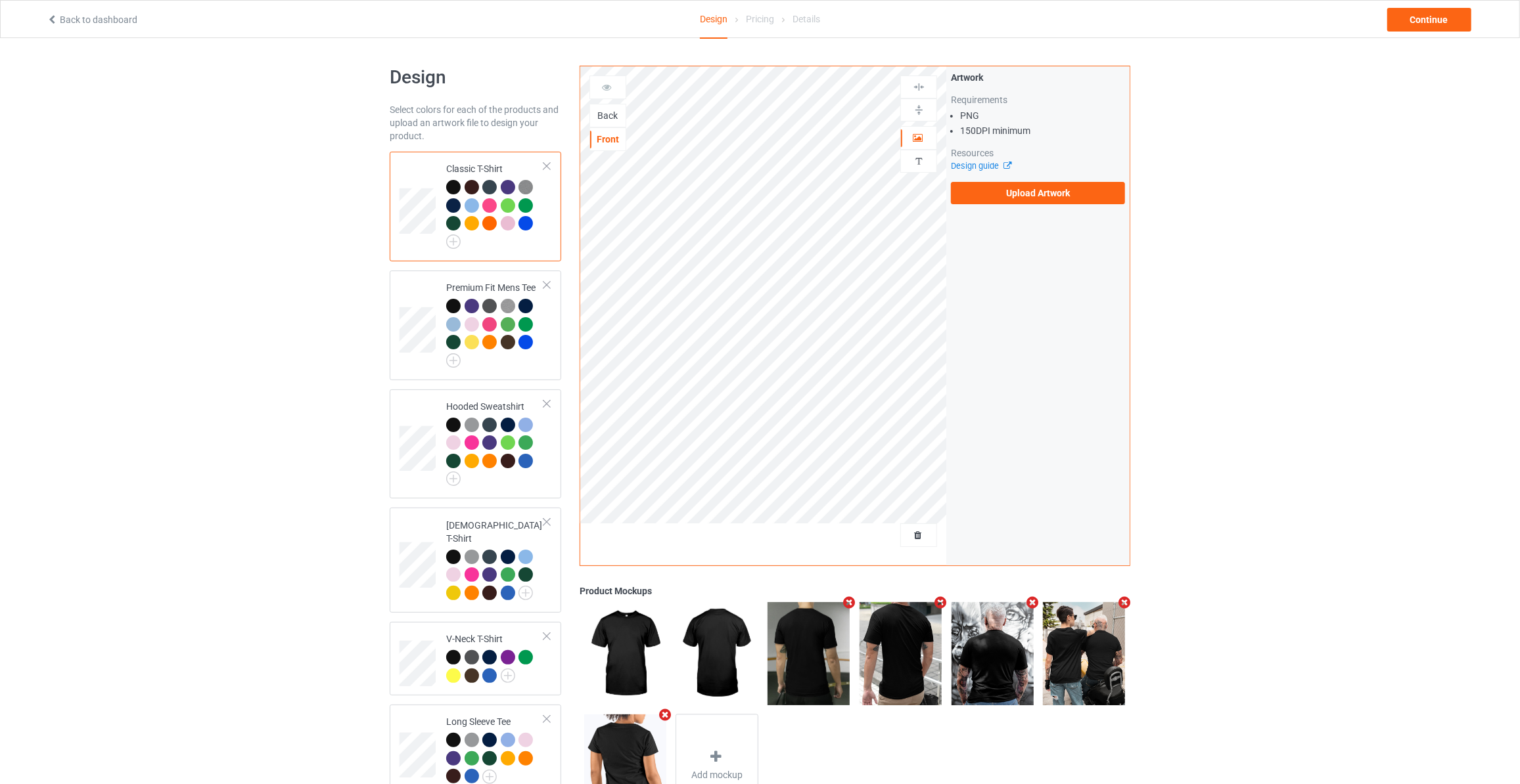
click at [602, 113] on div "Back" at bounding box center [608, 116] width 36 height 13
click at [999, 200] on label "Upload Artwork" at bounding box center [1038, 193] width 174 height 22
click at [0, 0] on input "Upload Artwork" at bounding box center [0, 0] width 0 height 0
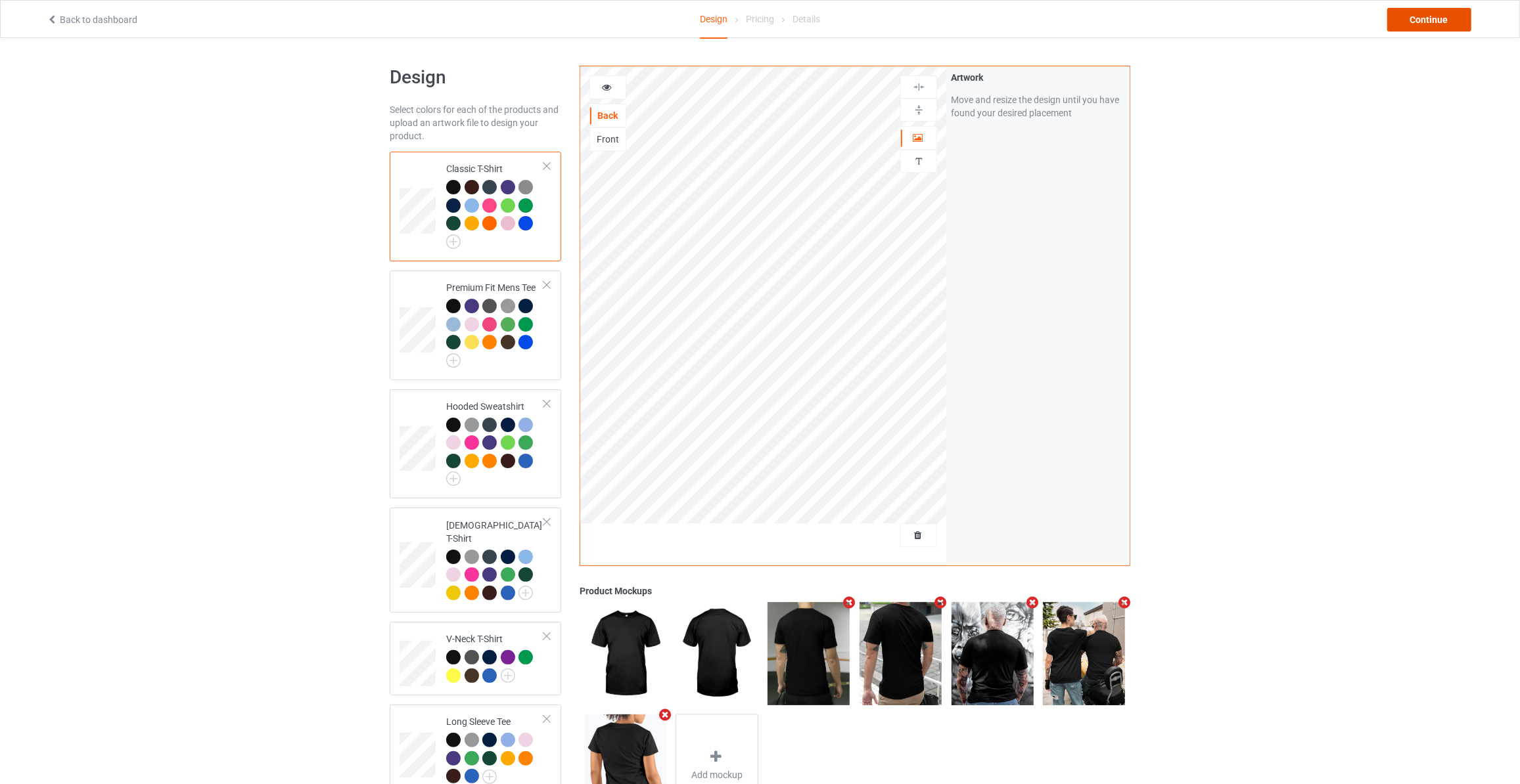
click at [1451, 16] on div "Continue" at bounding box center [1429, 20] width 84 height 24
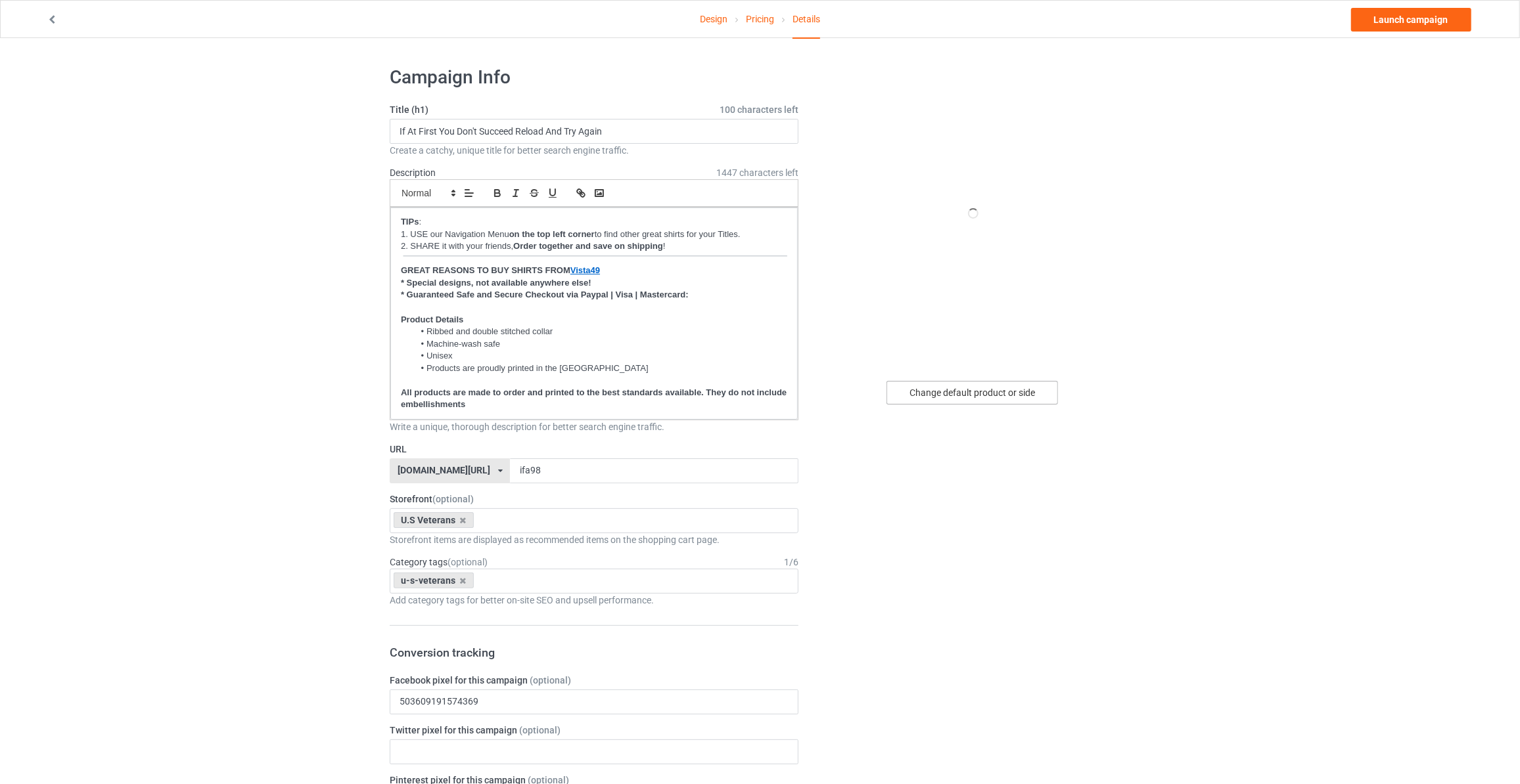
click at [962, 400] on div "Change default product or side" at bounding box center [972, 393] width 172 height 24
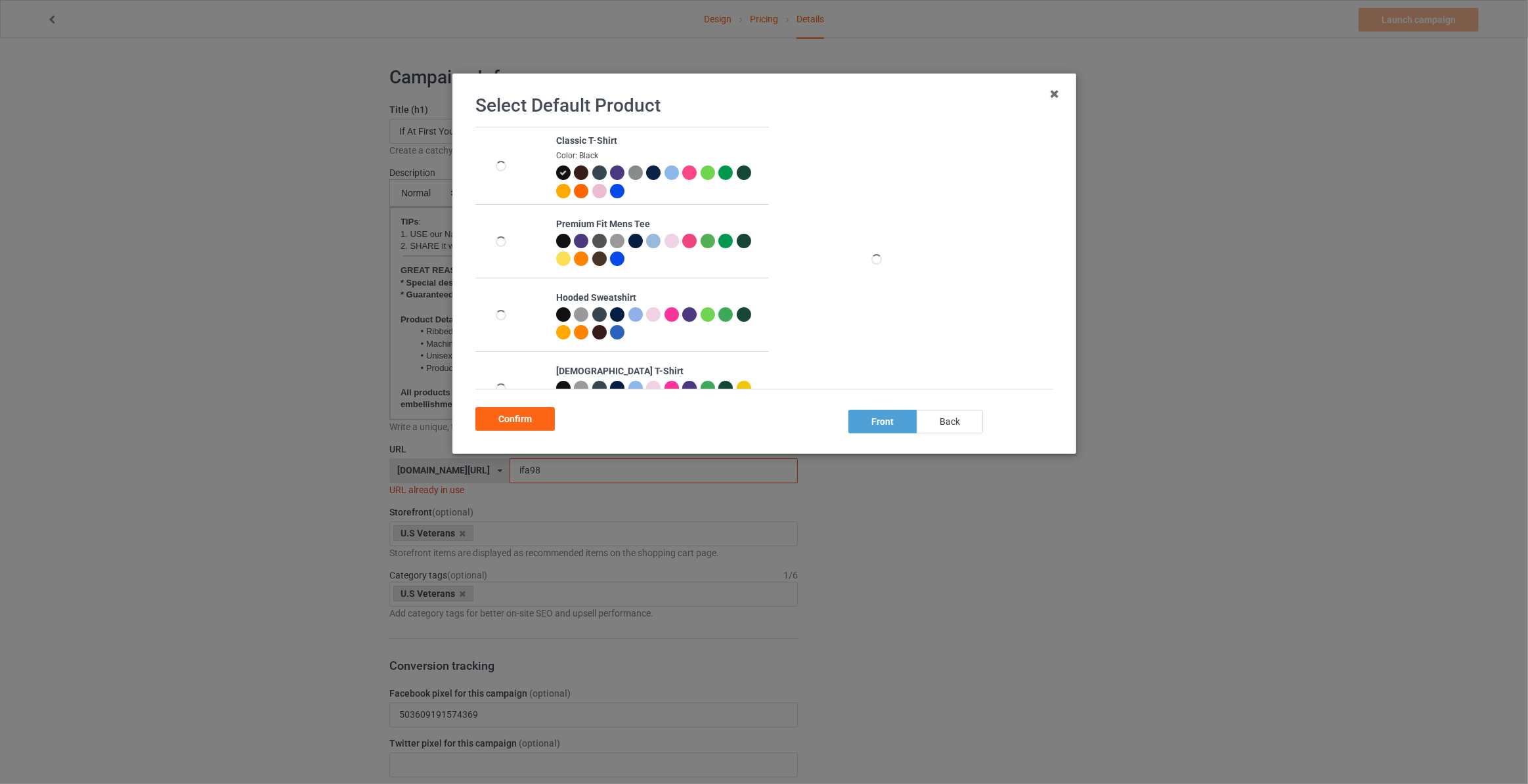
click at [935, 431] on div "back" at bounding box center [950, 421] width 67 height 24
click at [516, 419] on div "Confirm" at bounding box center [515, 419] width 79 height 24
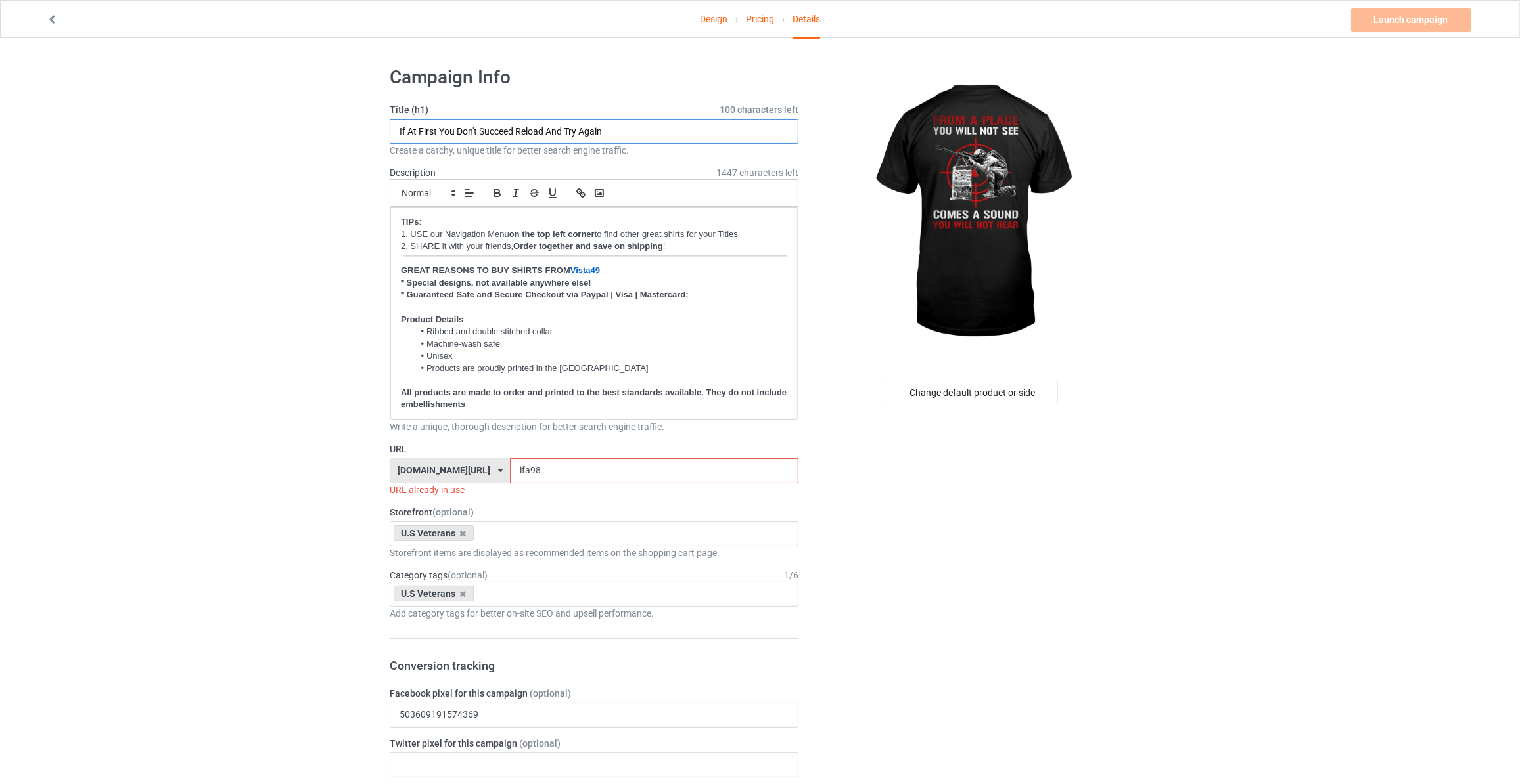
click at [655, 140] on input "If At First You Don't Succeed Reload And Try Again" at bounding box center [594, 132] width 409 height 25
type input "From A Place You Will Not See Comes A Sound You Will Not Hear"
drag, startPoint x: 197, startPoint y: 297, endPoint x: 449, endPoint y: 479, distance: 310.9
drag, startPoint x: 555, startPoint y: 476, endPoint x: 106, endPoint y: 441, distance: 450.4
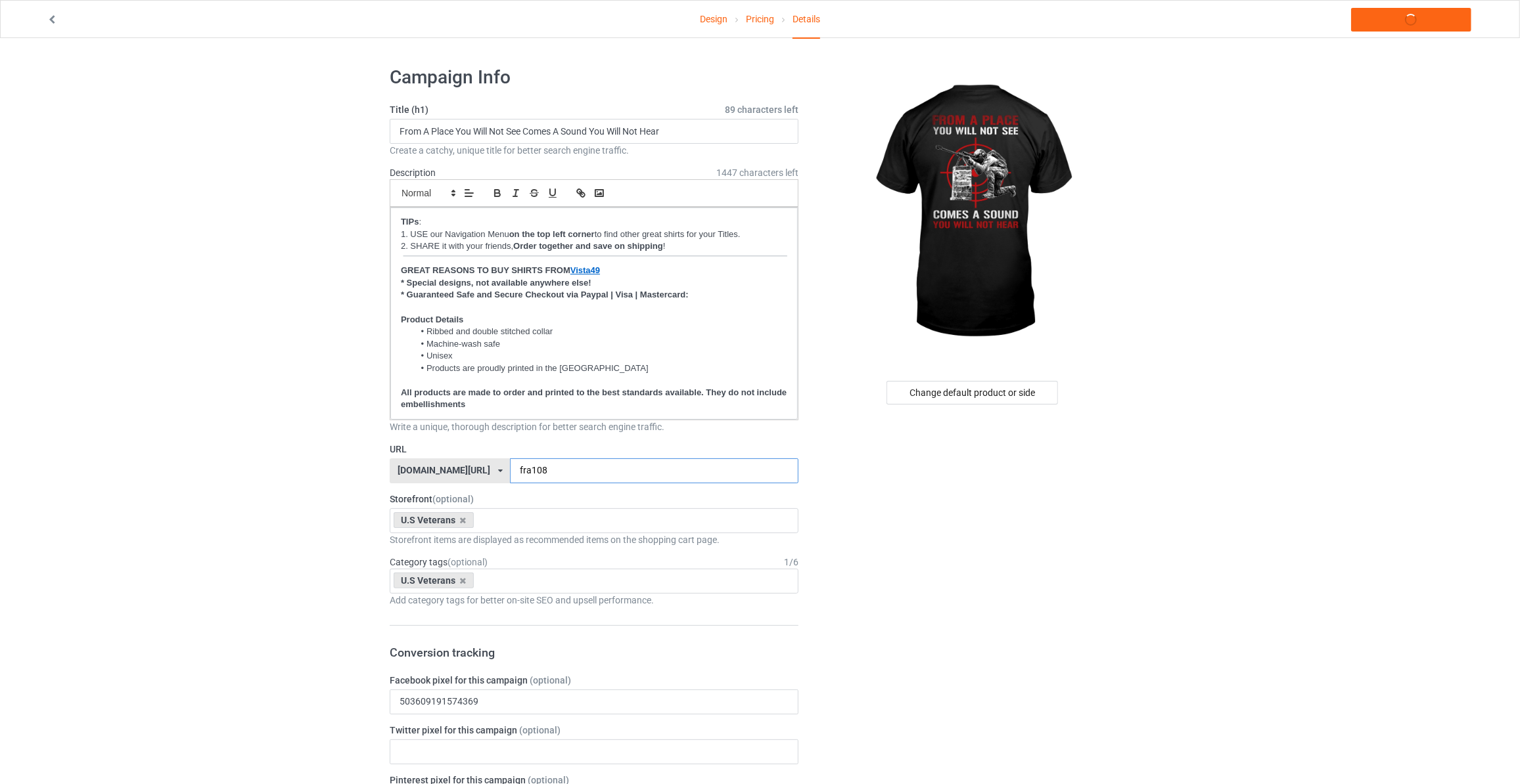
type input "fra108"
click at [1417, 18] on link "Launch campaign" at bounding box center [1411, 20] width 120 height 24
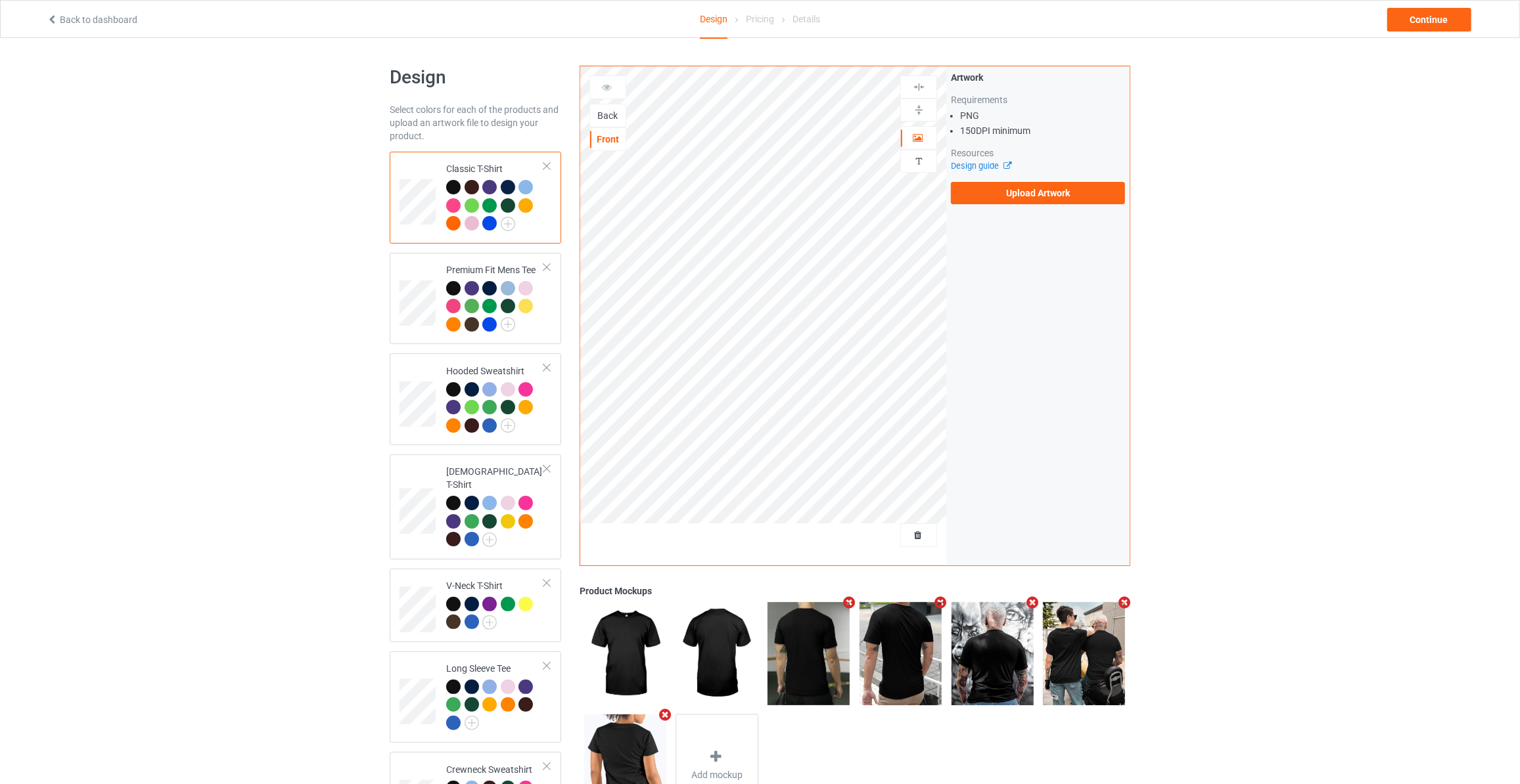
click at [609, 107] on div "Back" at bounding box center [607, 116] width 36 height 24
click at [603, 119] on div "Back" at bounding box center [608, 116] width 36 height 13
click at [1035, 193] on label "Upload Artwork" at bounding box center [1038, 193] width 174 height 22
click at [0, 0] on input "Upload Artwork" at bounding box center [0, 0] width 0 height 0
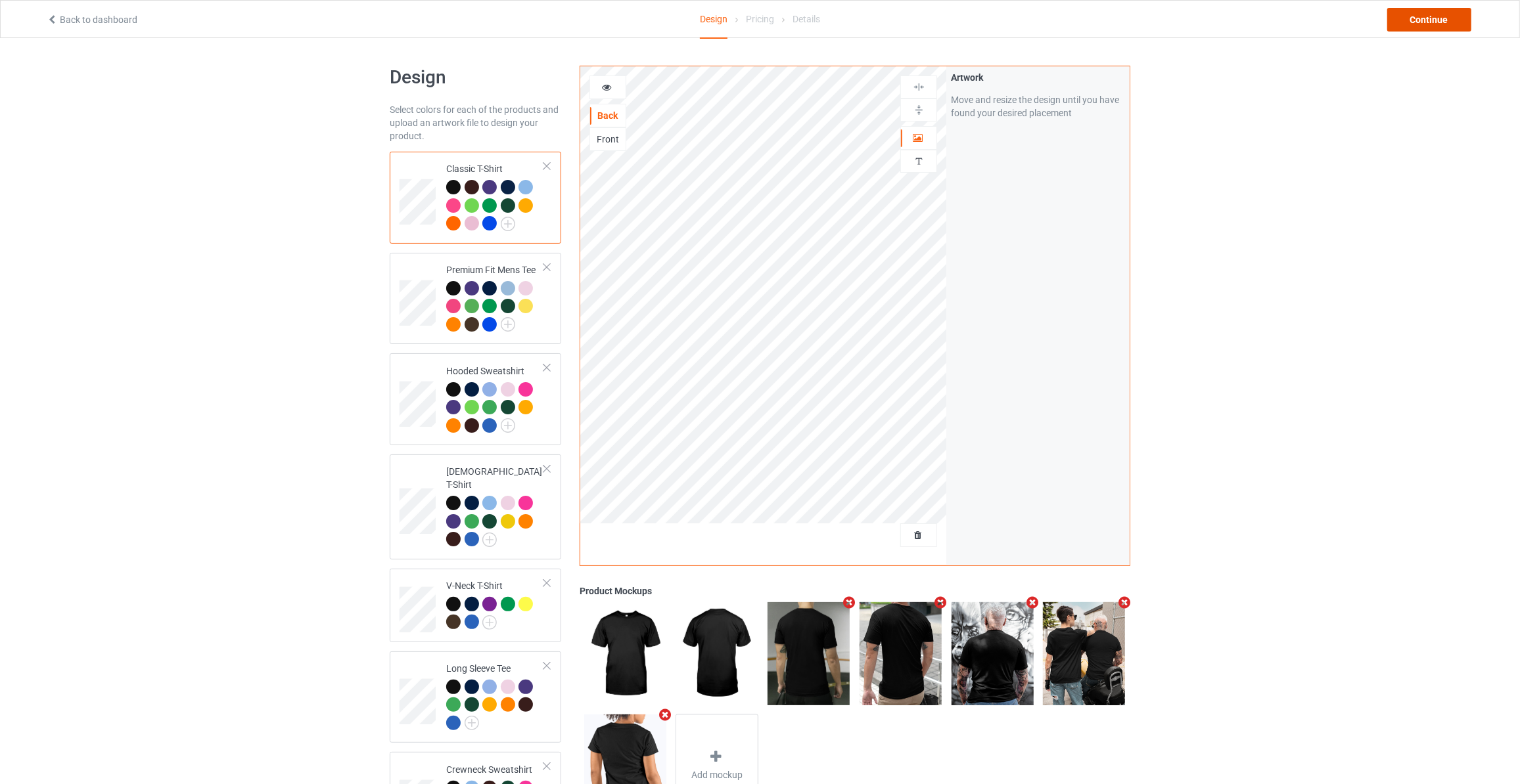
click at [1408, 12] on div "Continue" at bounding box center [1429, 20] width 84 height 24
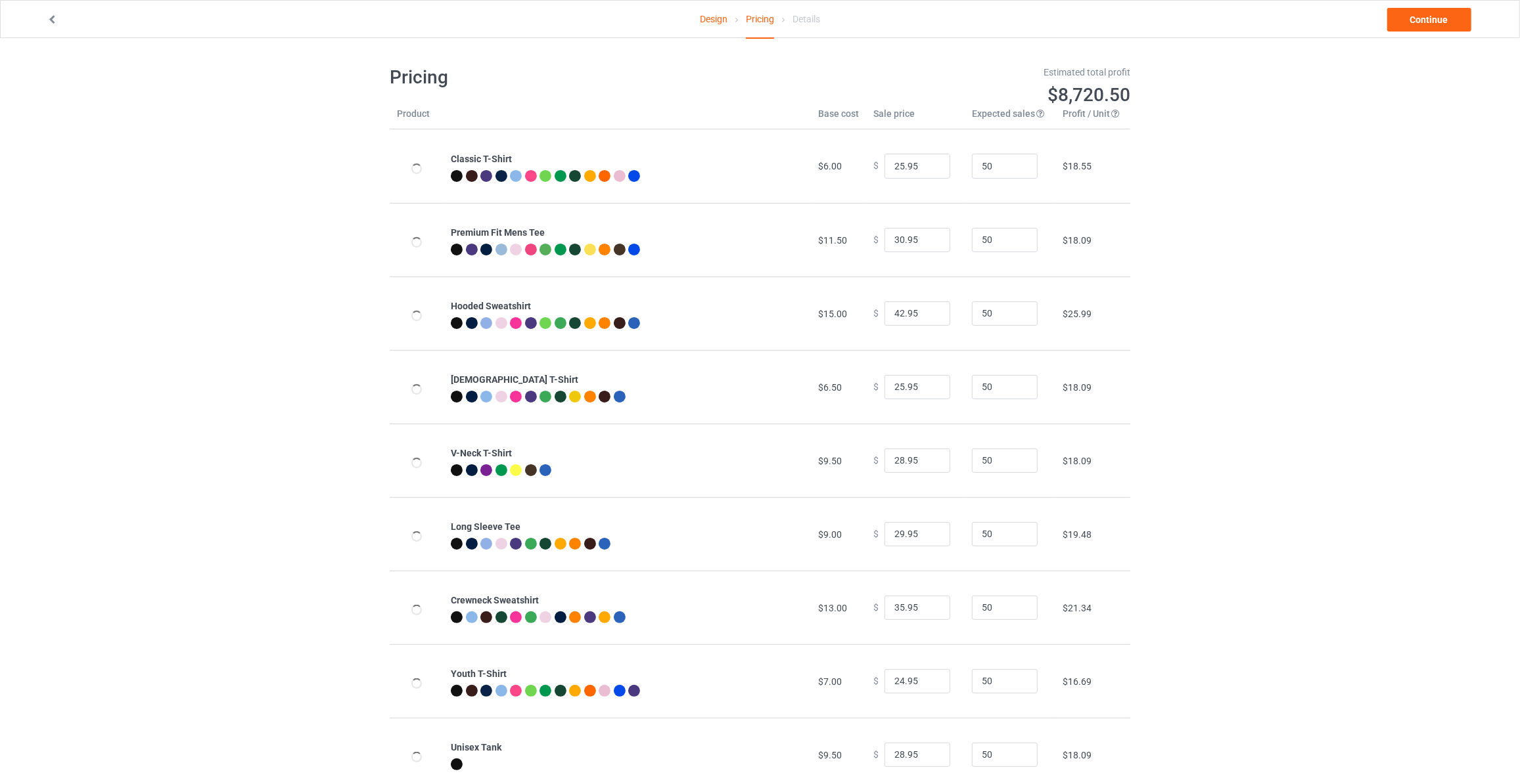
click at [1408, 12] on link "Continue" at bounding box center [1429, 20] width 84 height 24
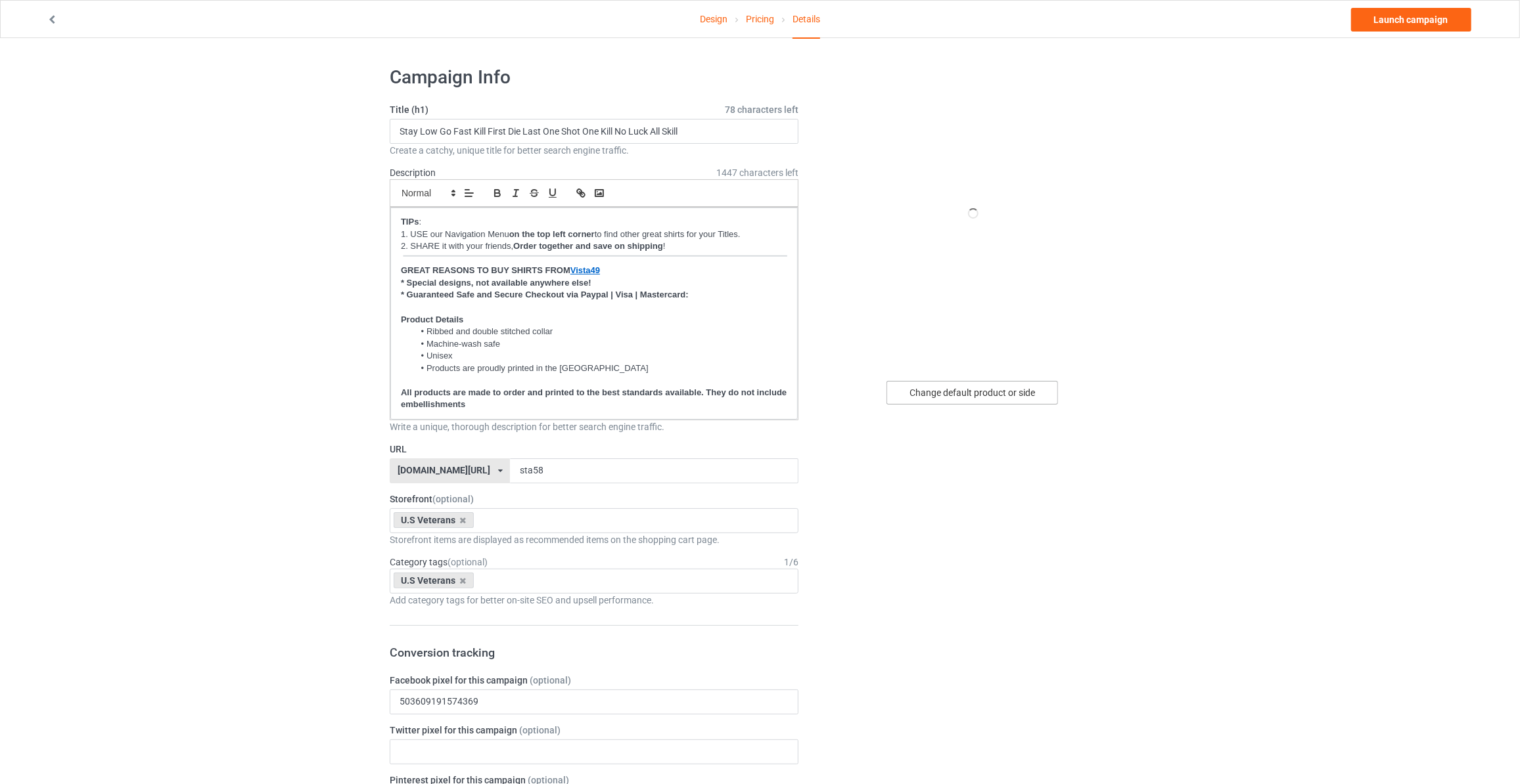
click at [956, 389] on div "Change default product or side" at bounding box center [972, 393] width 172 height 24
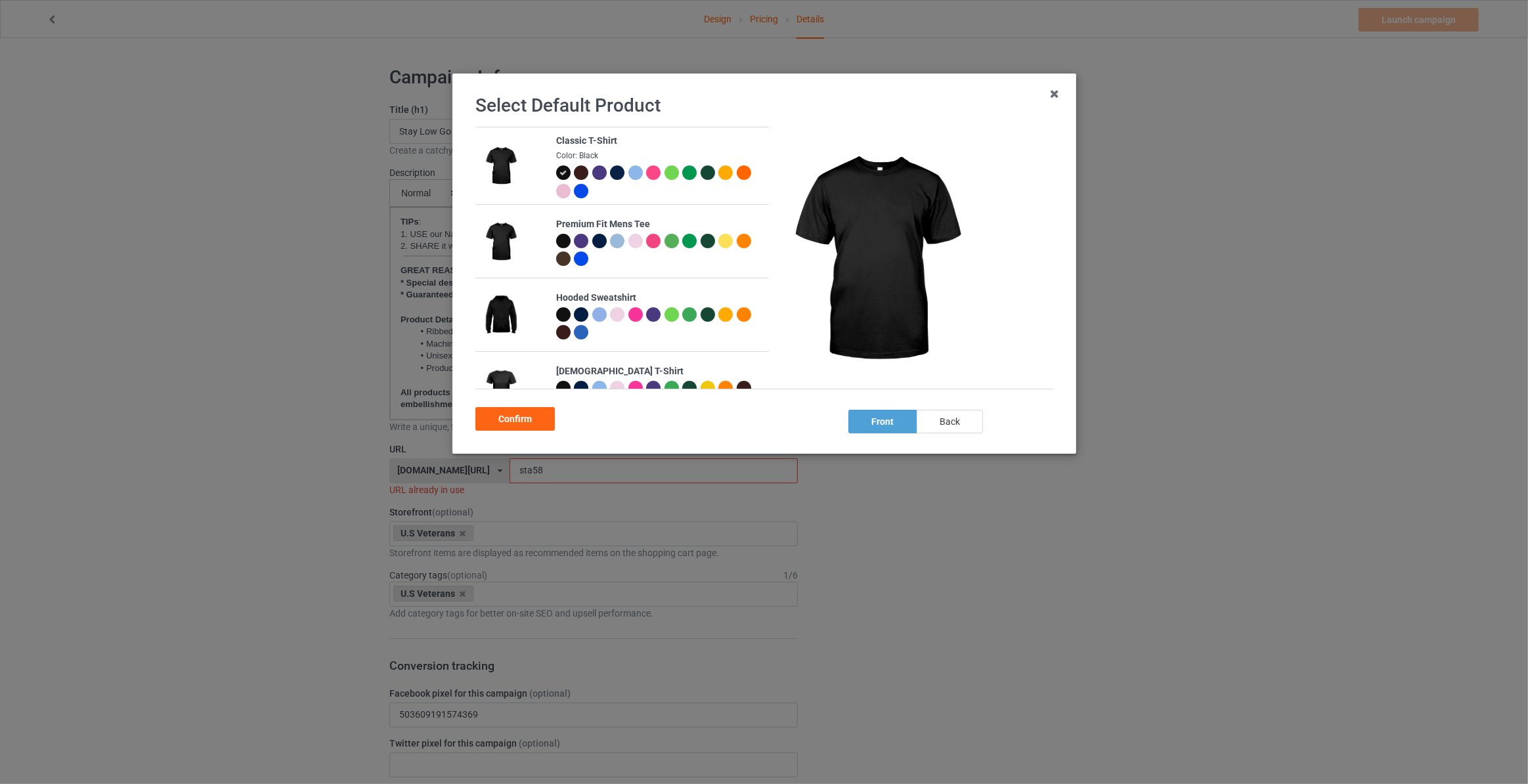
click at [920, 426] on div "back" at bounding box center [950, 421] width 67 height 24
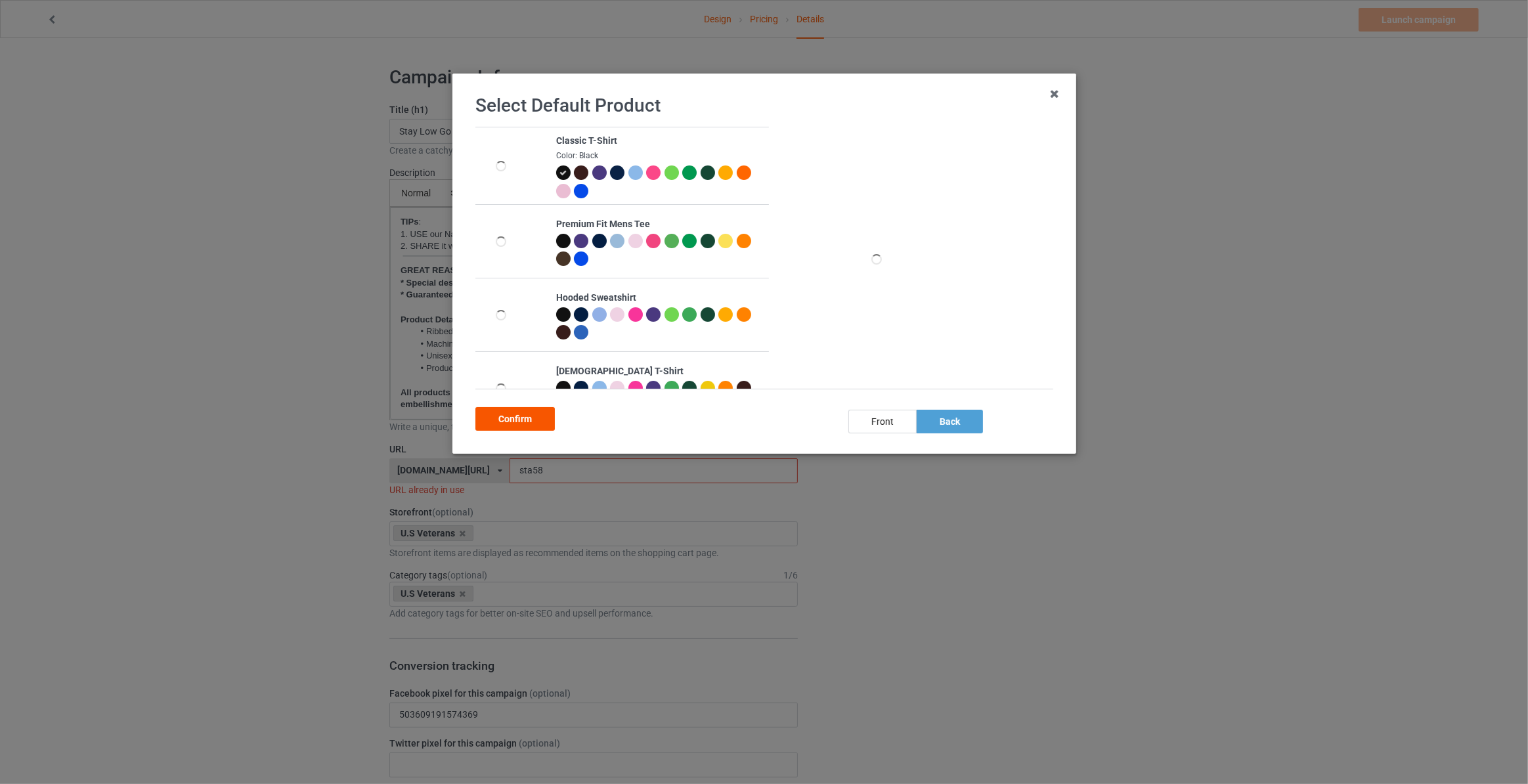
click at [511, 418] on div "Confirm" at bounding box center [515, 419] width 79 height 24
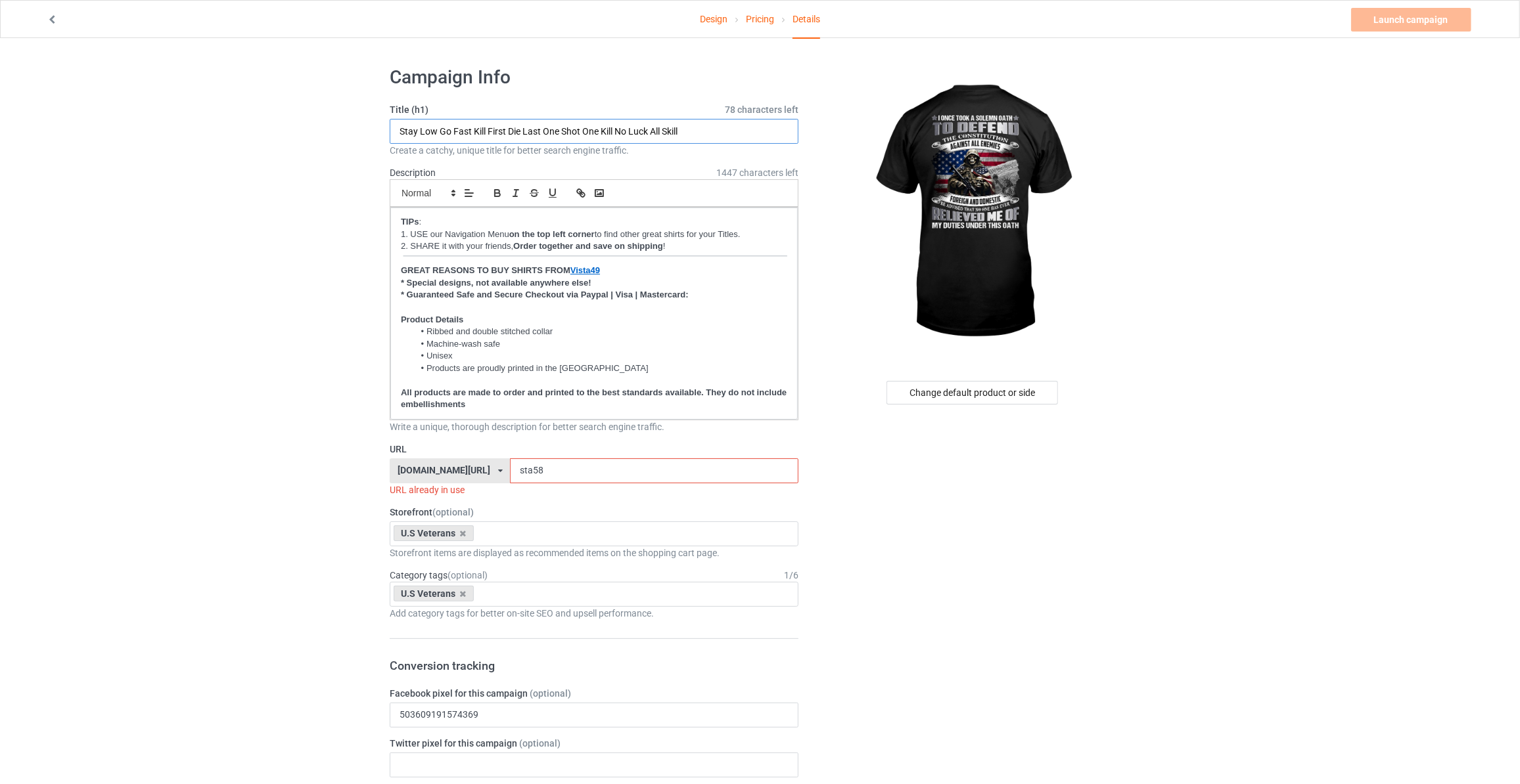
click at [731, 127] on input "Stay Low Go Fast Kill First Die Last One Shot One Kill No Luck All Skill" at bounding box center [594, 132] width 409 height 25
type input "I Once Took A Solemn Oath To Defend The Constitution Against All Enemies"
drag, startPoint x: 560, startPoint y: 467, endPoint x: 0, endPoint y: 379, distance: 566.9
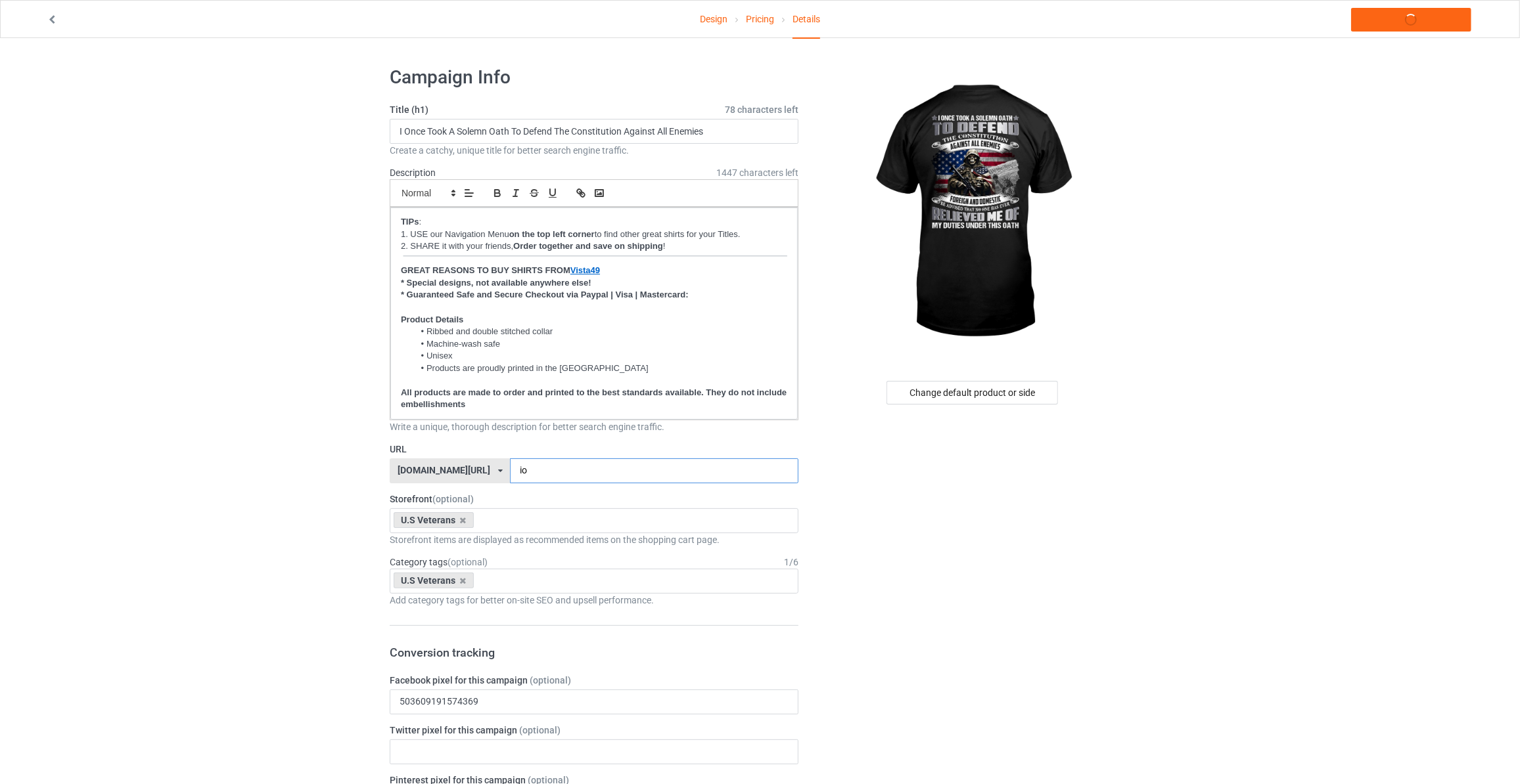
type input "i"
type input "ion108"
drag, startPoint x: 1288, startPoint y: 158, endPoint x: 1311, endPoint y: 113, distance: 50.5
click at [1384, 21] on link "Launch campaign" at bounding box center [1411, 20] width 120 height 24
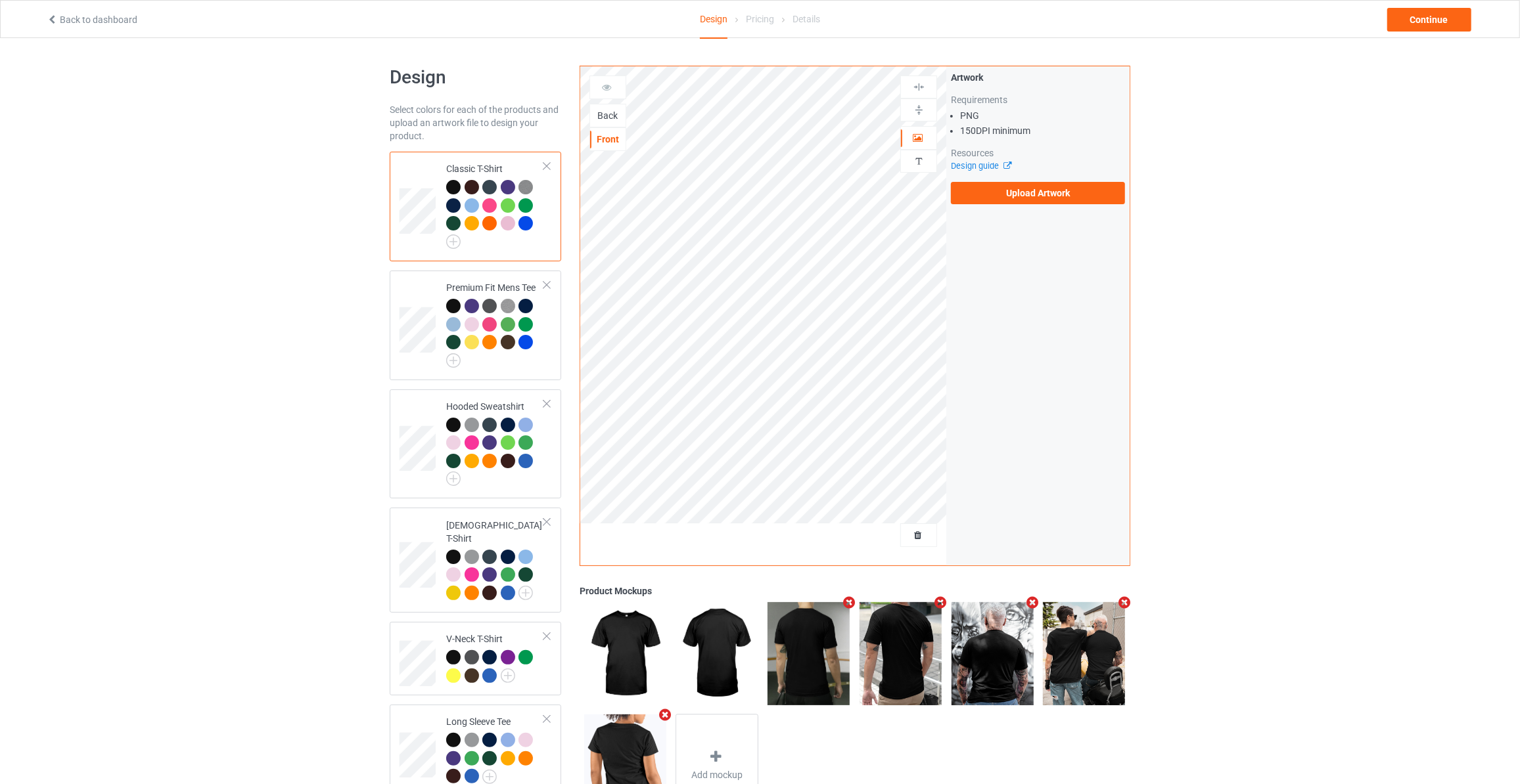
click at [613, 111] on div "Back" at bounding box center [608, 116] width 36 height 13
click at [1001, 195] on label "Upload Artwork" at bounding box center [1038, 193] width 174 height 22
click at [0, 0] on input "Upload Artwork" at bounding box center [0, 0] width 0 height 0
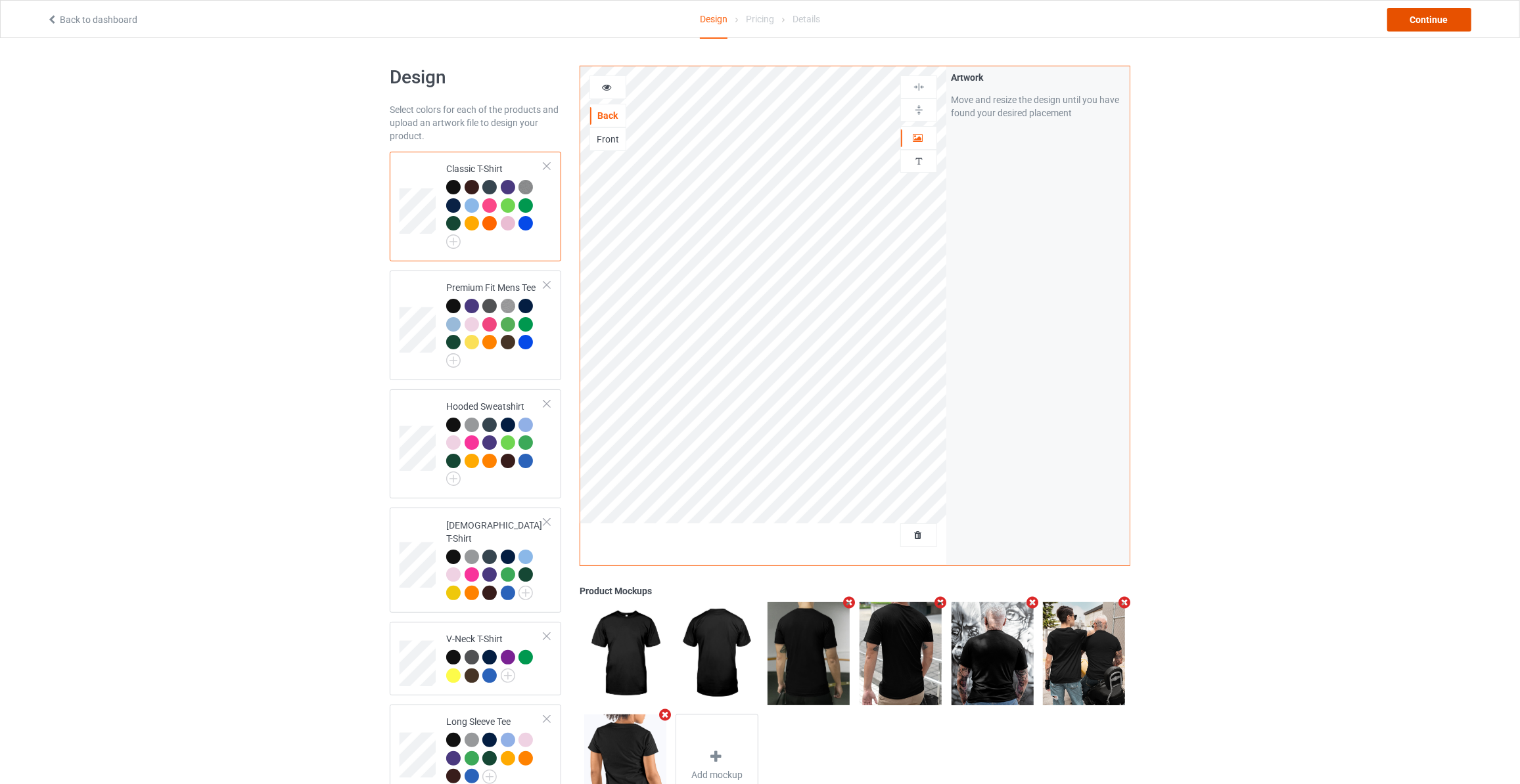
click at [1422, 28] on div "Continue" at bounding box center [1429, 20] width 84 height 24
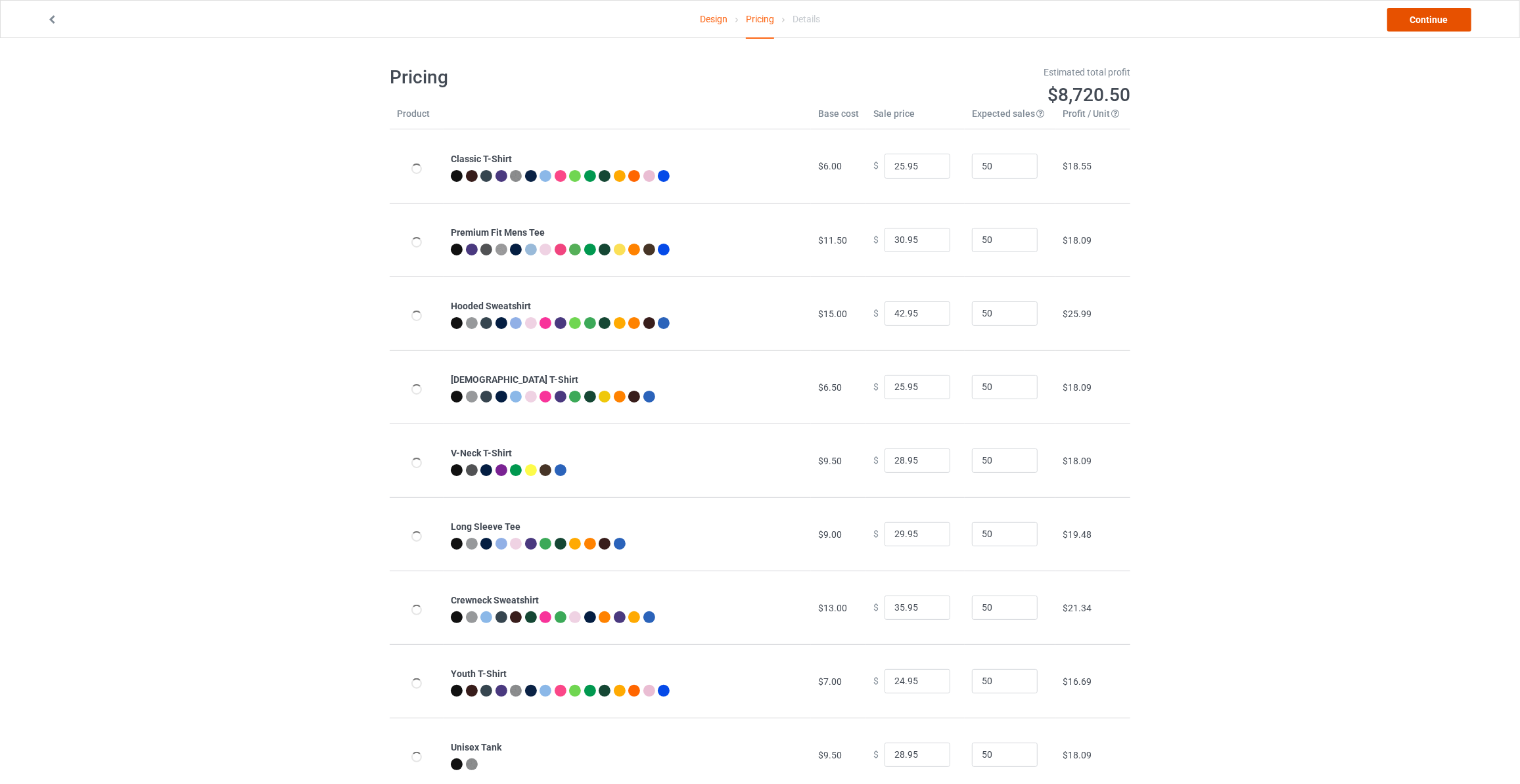
click at [1422, 28] on link "Continue" at bounding box center [1429, 20] width 84 height 24
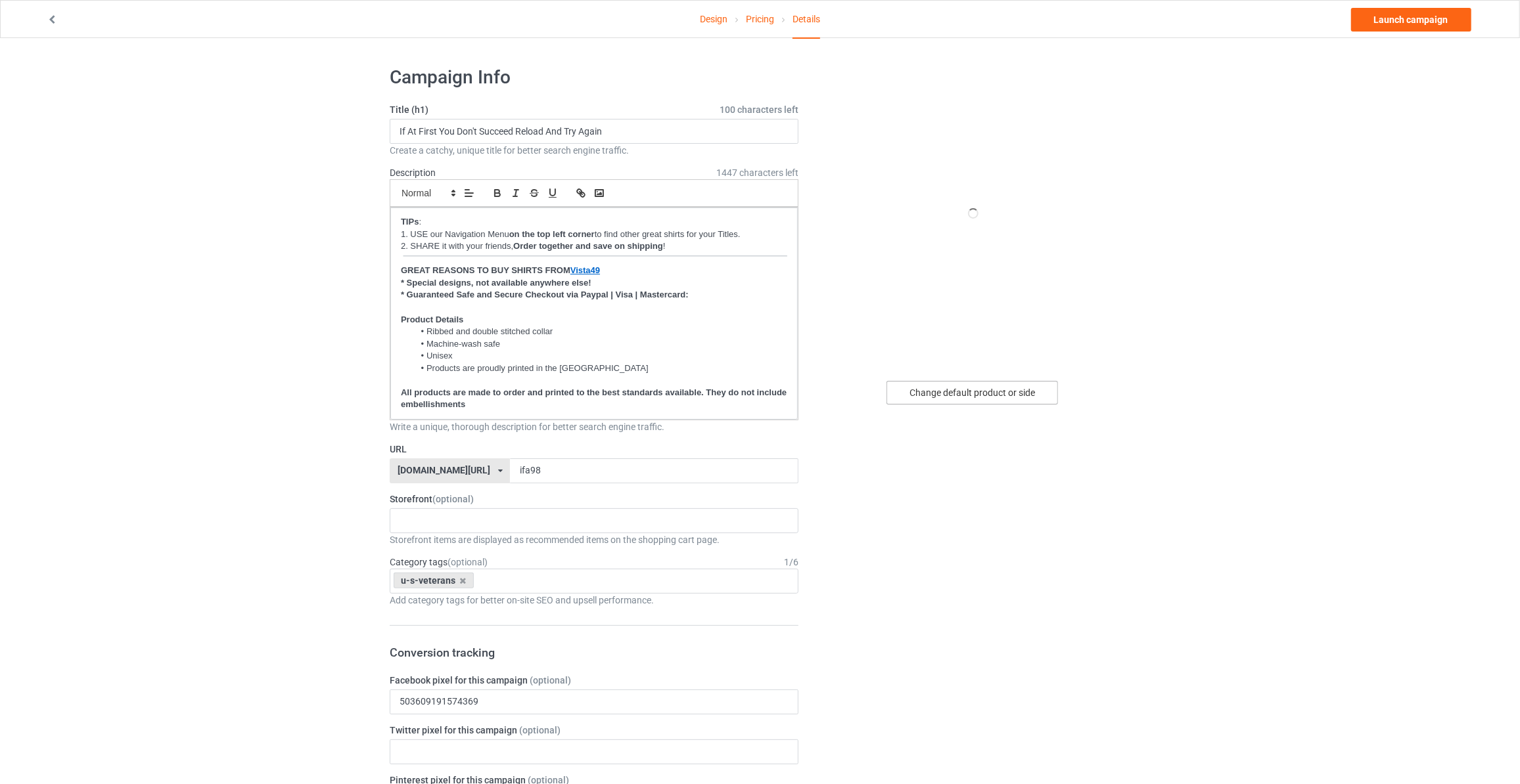
click at [965, 381] on div "Change default product or side" at bounding box center [972, 393] width 172 height 24
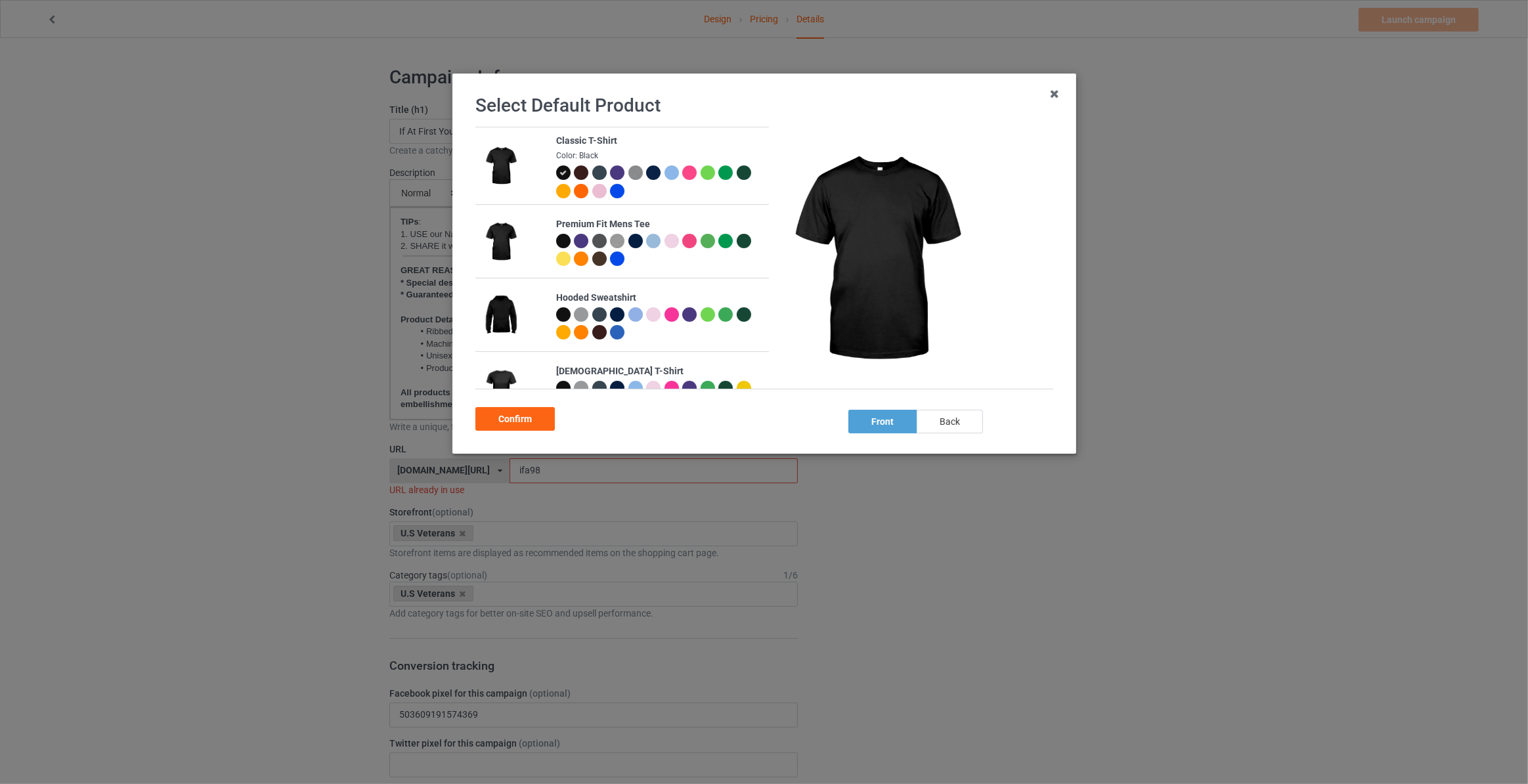
click at [948, 426] on div "back" at bounding box center [950, 421] width 67 height 24
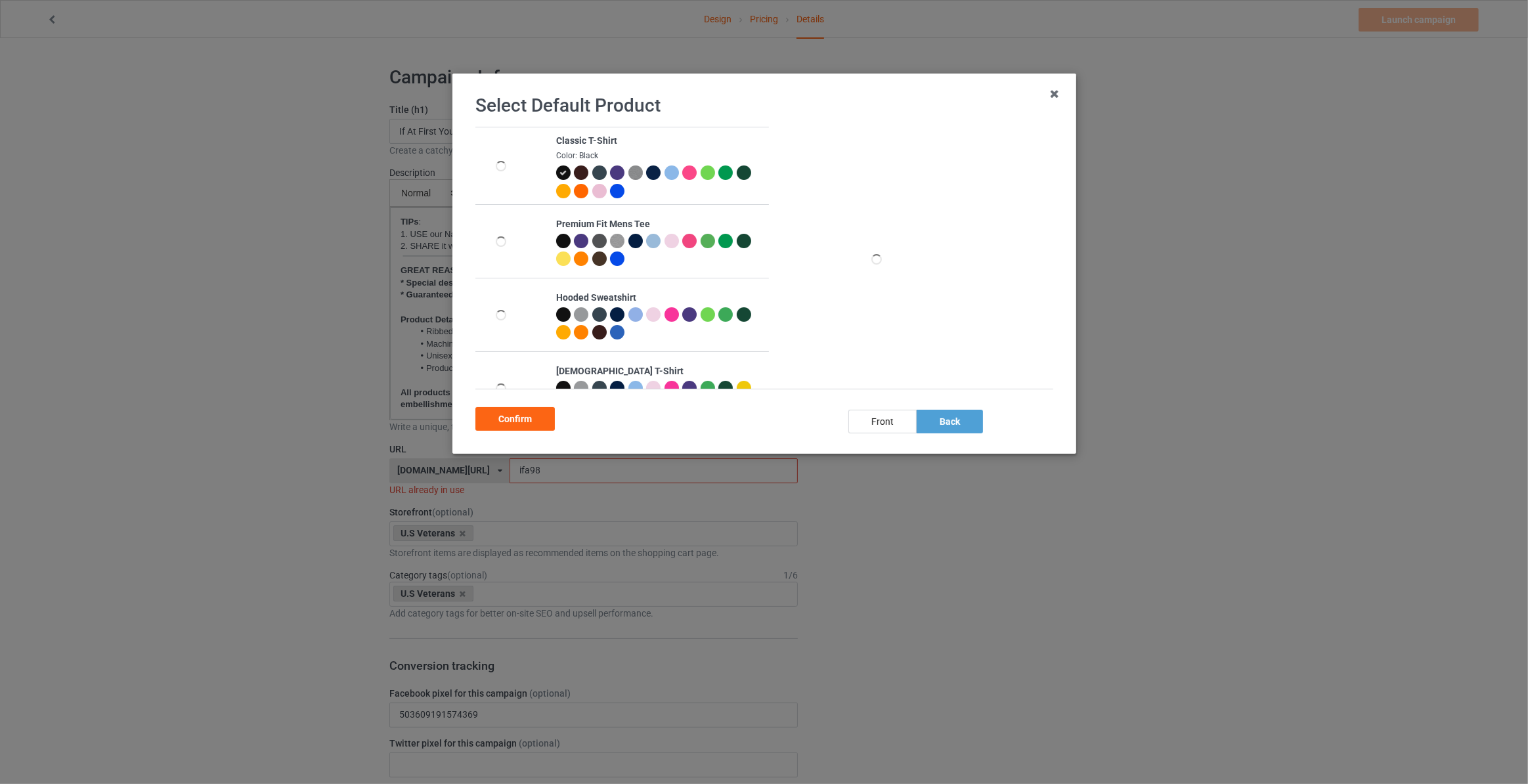
click at [494, 420] on div "Confirm" at bounding box center [515, 419] width 79 height 24
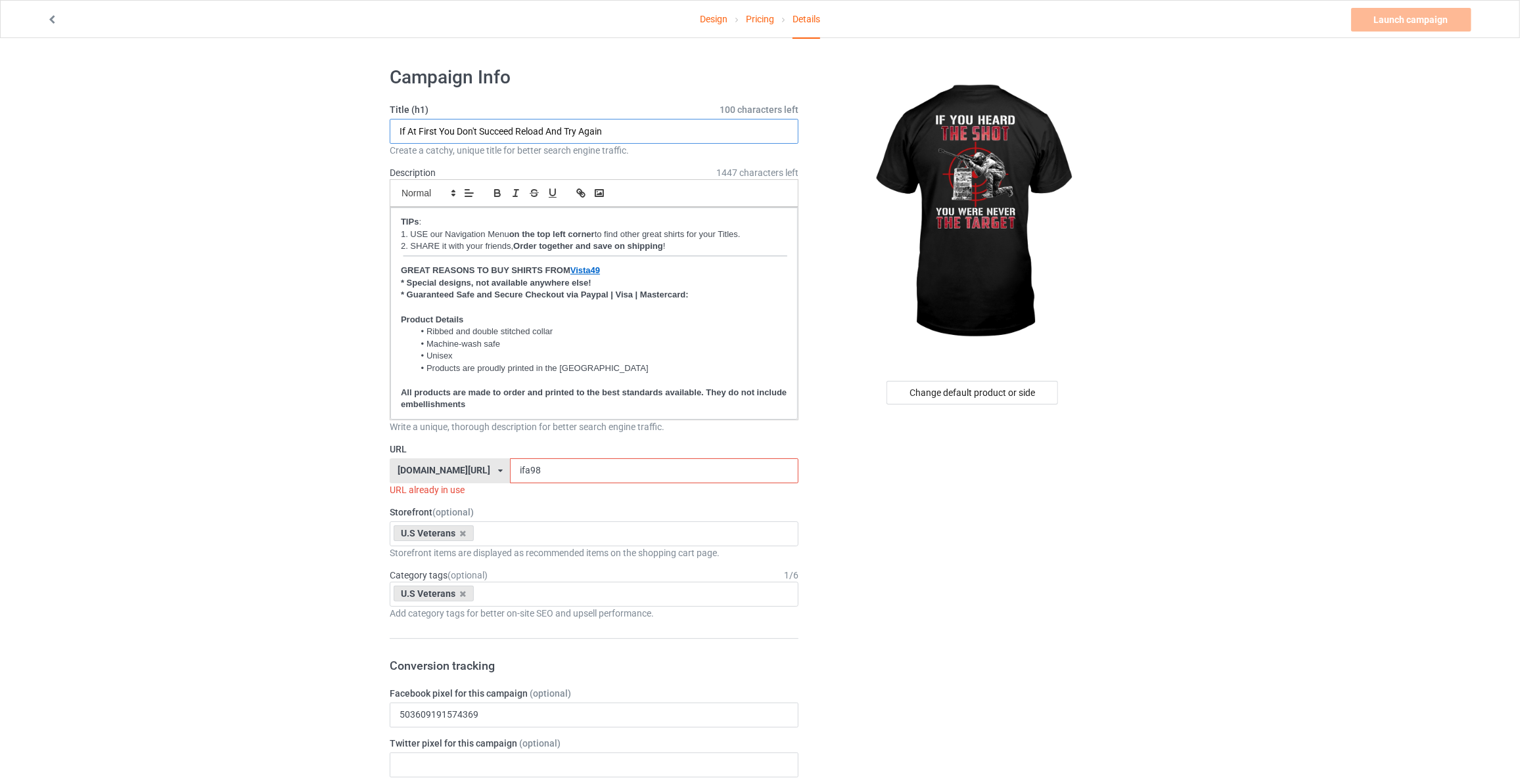
click at [620, 127] on input "If At First You Don't Succeed Reload And Try Again" at bounding box center [594, 132] width 409 height 25
type input "If You Heard The Shot You Were Never The Target"
drag, startPoint x: 535, startPoint y: 472, endPoint x: 157, endPoint y: 450, distance: 378.6
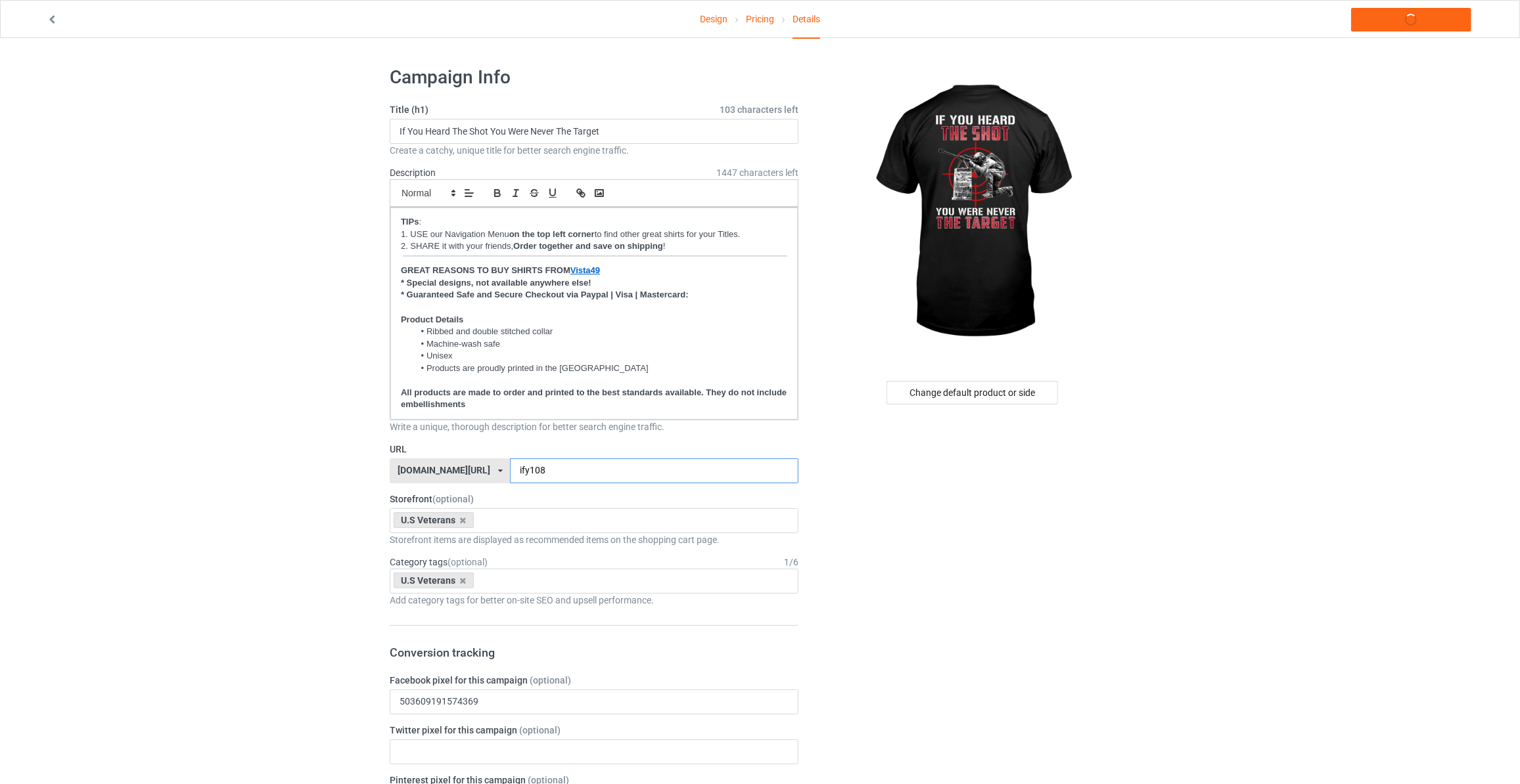
type input "ify108"
click at [1414, 26] on link "Launch campaign" at bounding box center [1411, 20] width 120 height 24
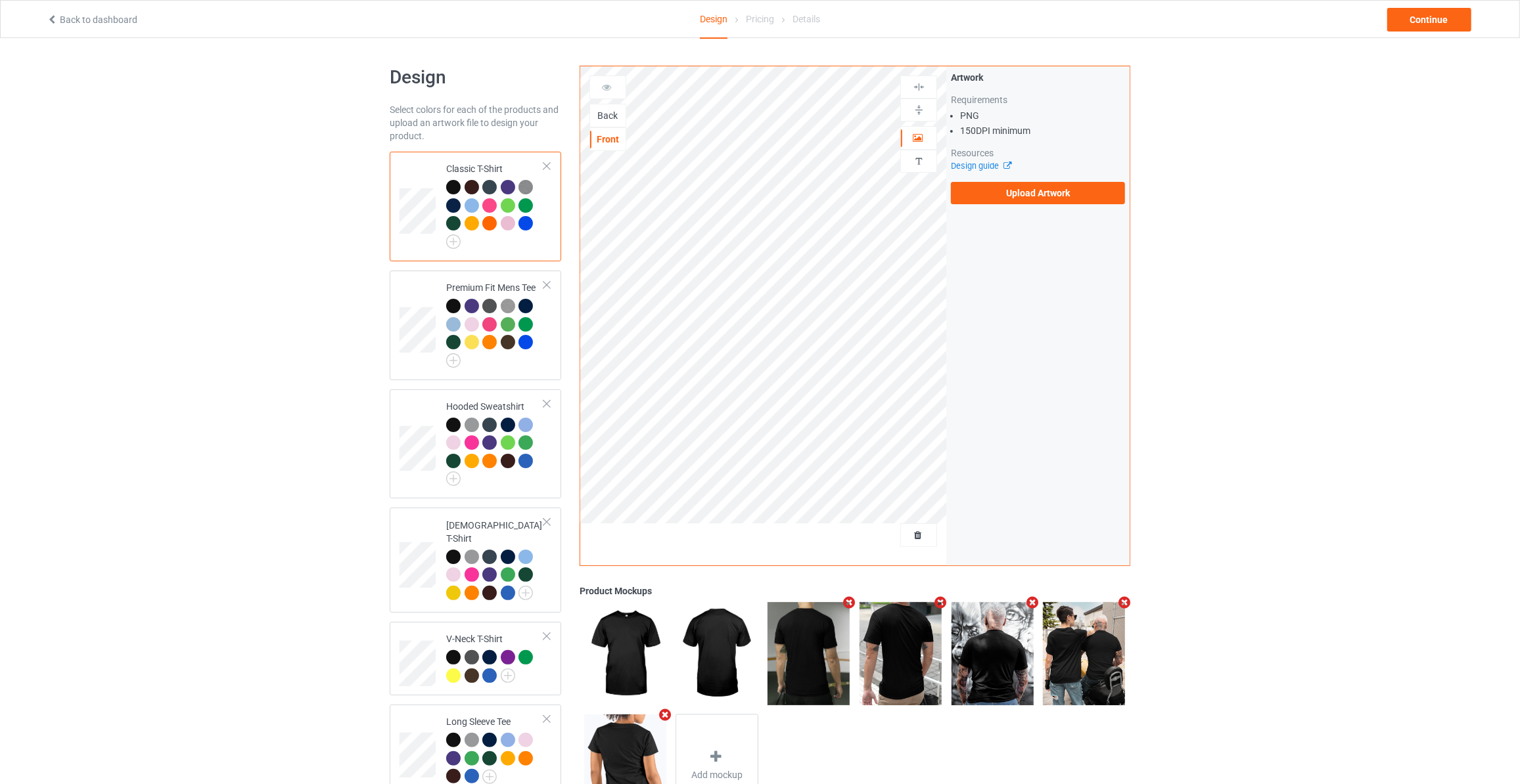
click at [602, 116] on div "Back" at bounding box center [608, 116] width 36 height 13
click at [983, 180] on div "Artwork Requirements PNG 150 DPI minimum Resources Design guide Upload Artwork" at bounding box center [1038, 138] width 174 height 133
click at [985, 192] on label "Upload Artwork" at bounding box center [1038, 193] width 174 height 22
click at [0, 0] on input "Upload Artwork" at bounding box center [0, 0] width 0 height 0
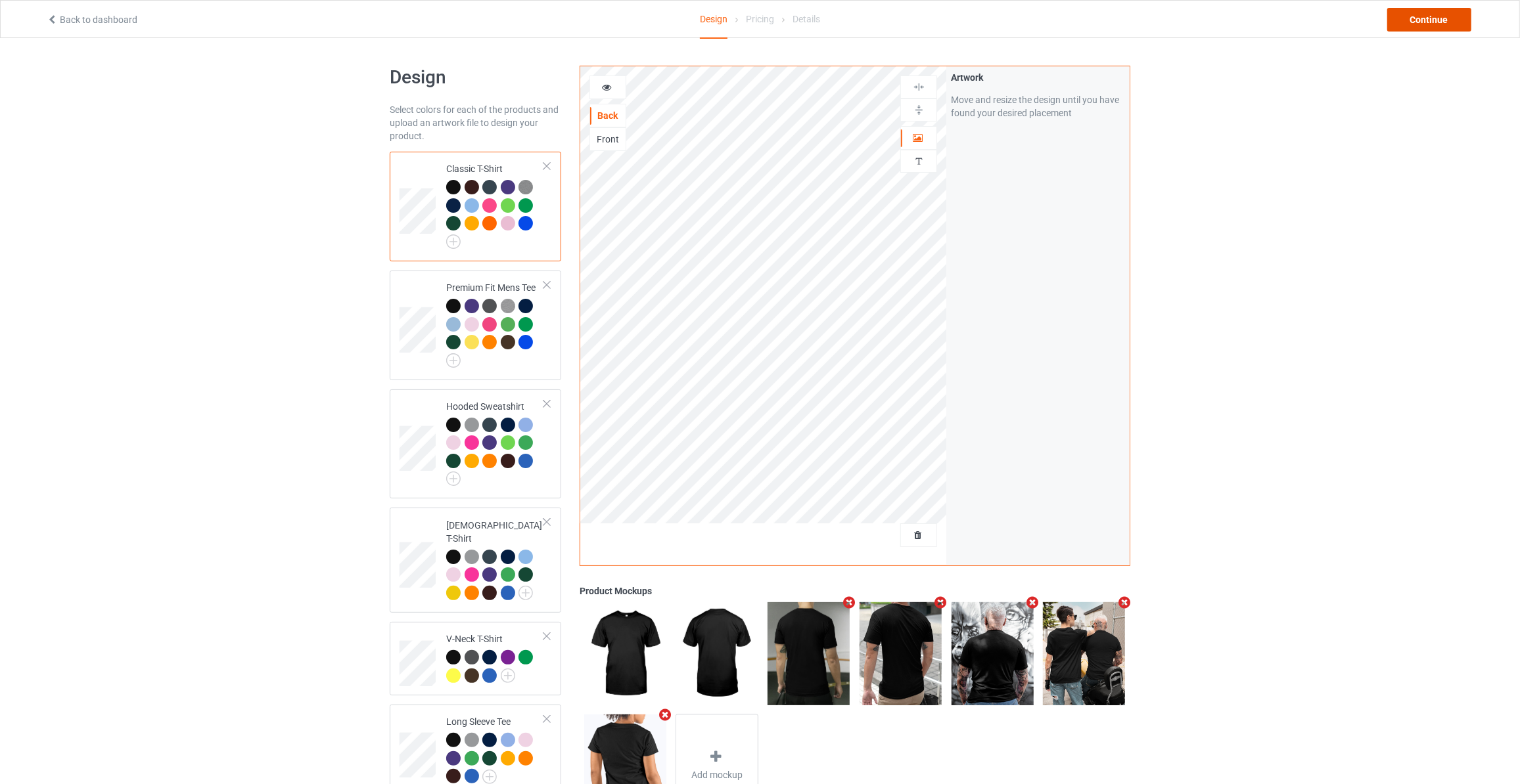
click at [1443, 9] on div "Continue" at bounding box center [1429, 20] width 84 height 24
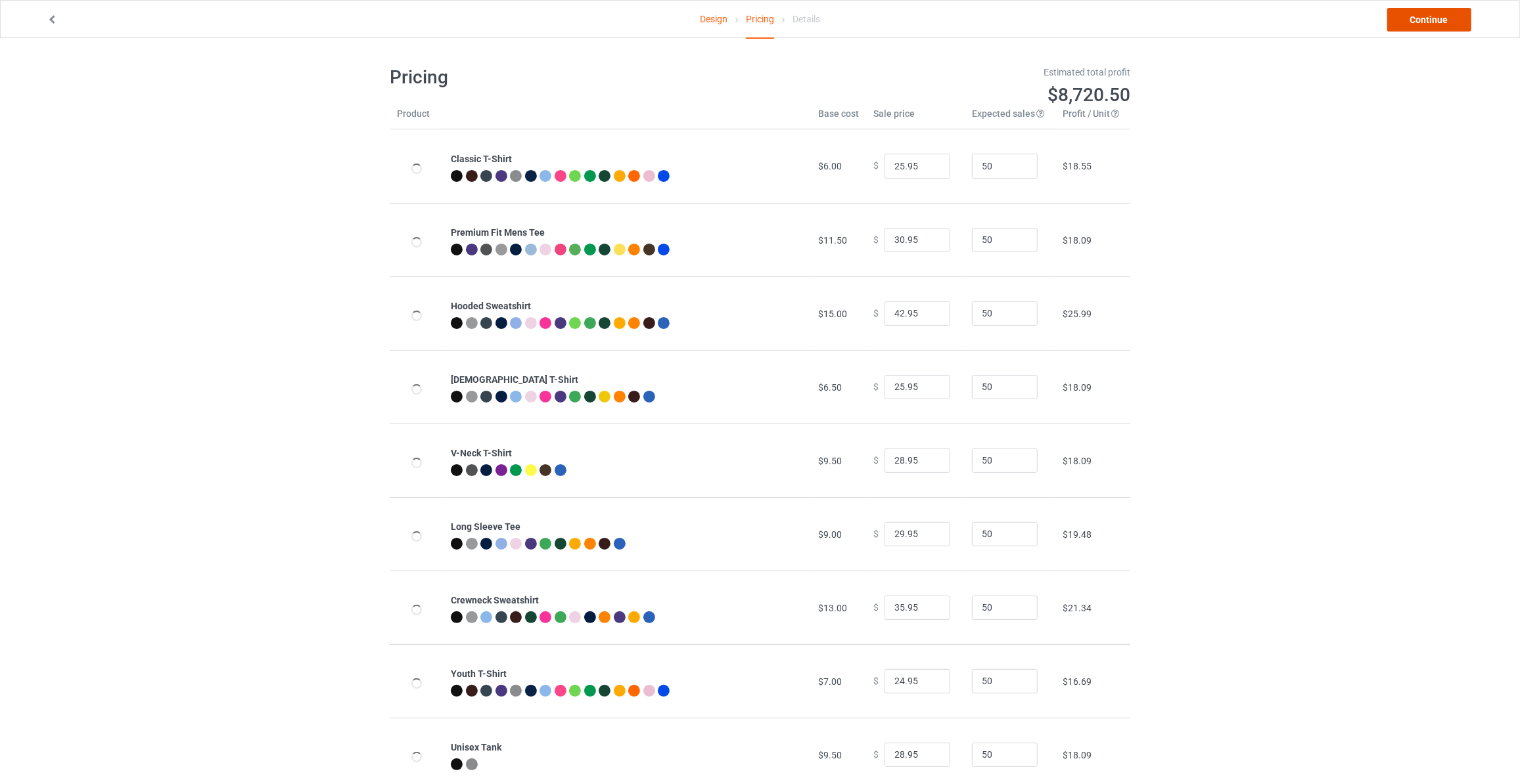
click at [1435, 16] on link "Continue" at bounding box center [1429, 20] width 84 height 24
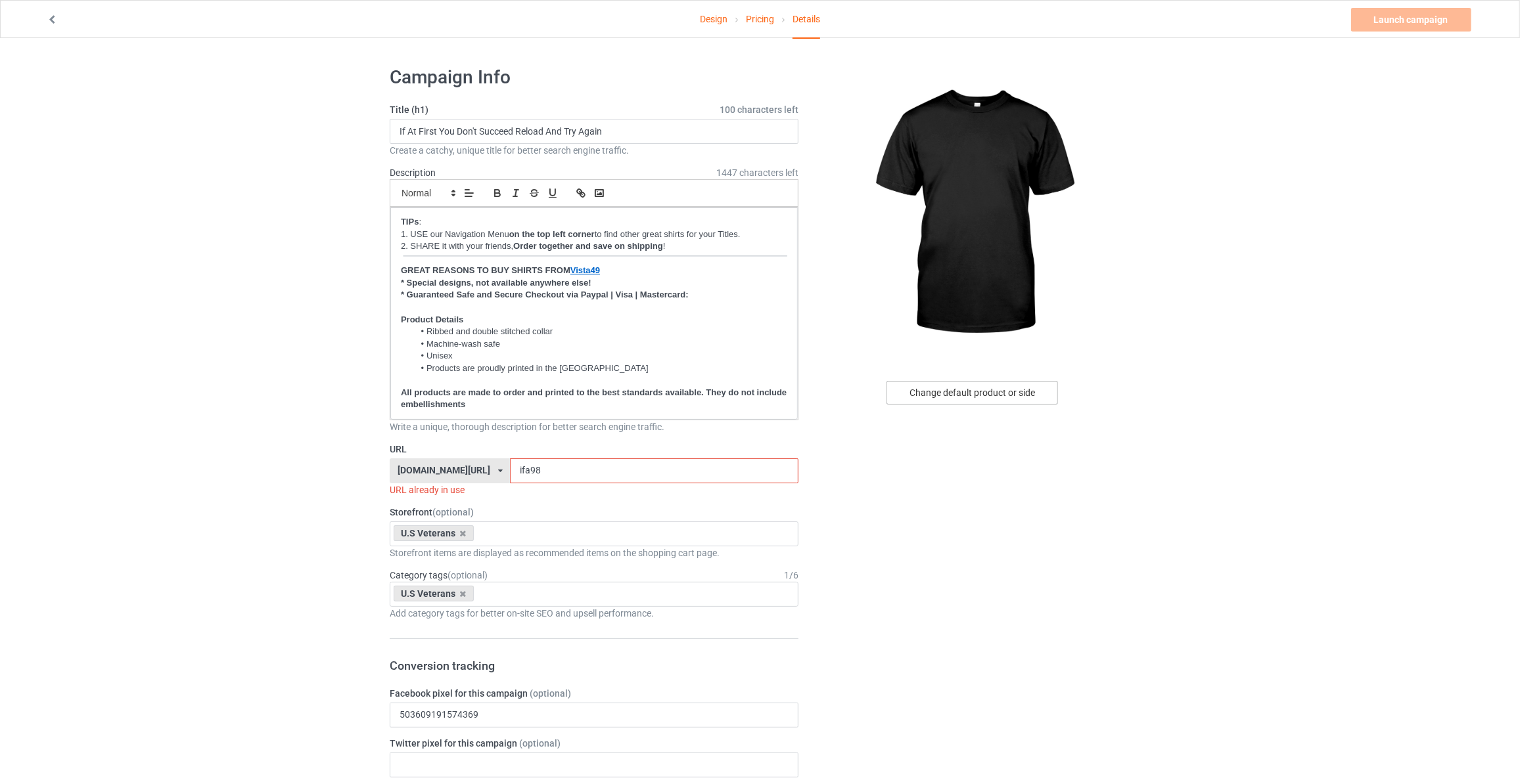
click at [961, 396] on div "Change default product or side" at bounding box center [972, 393] width 172 height 24
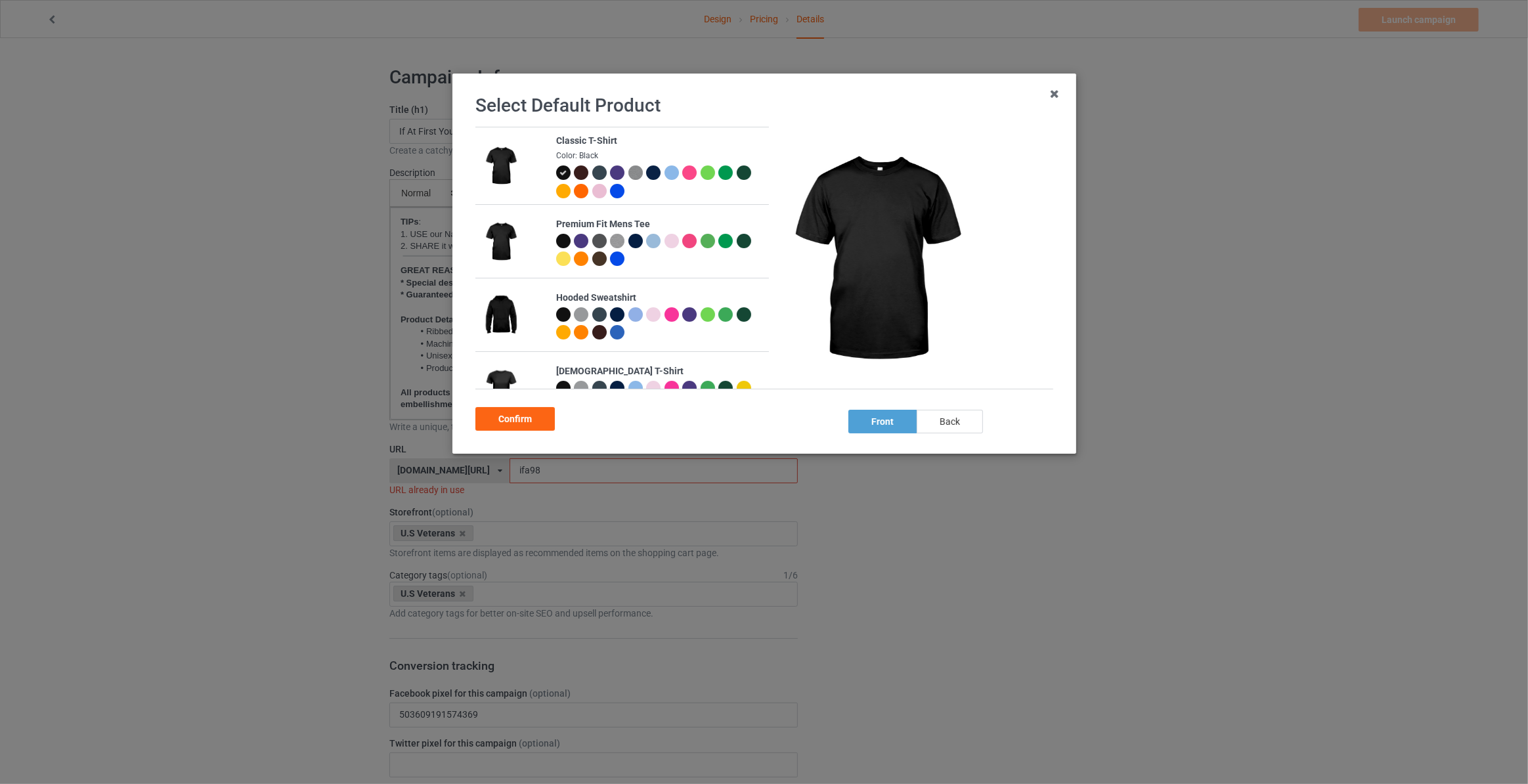
click at [937, 427] on div "back" at bounding box center [950, 421] width 67 height 24
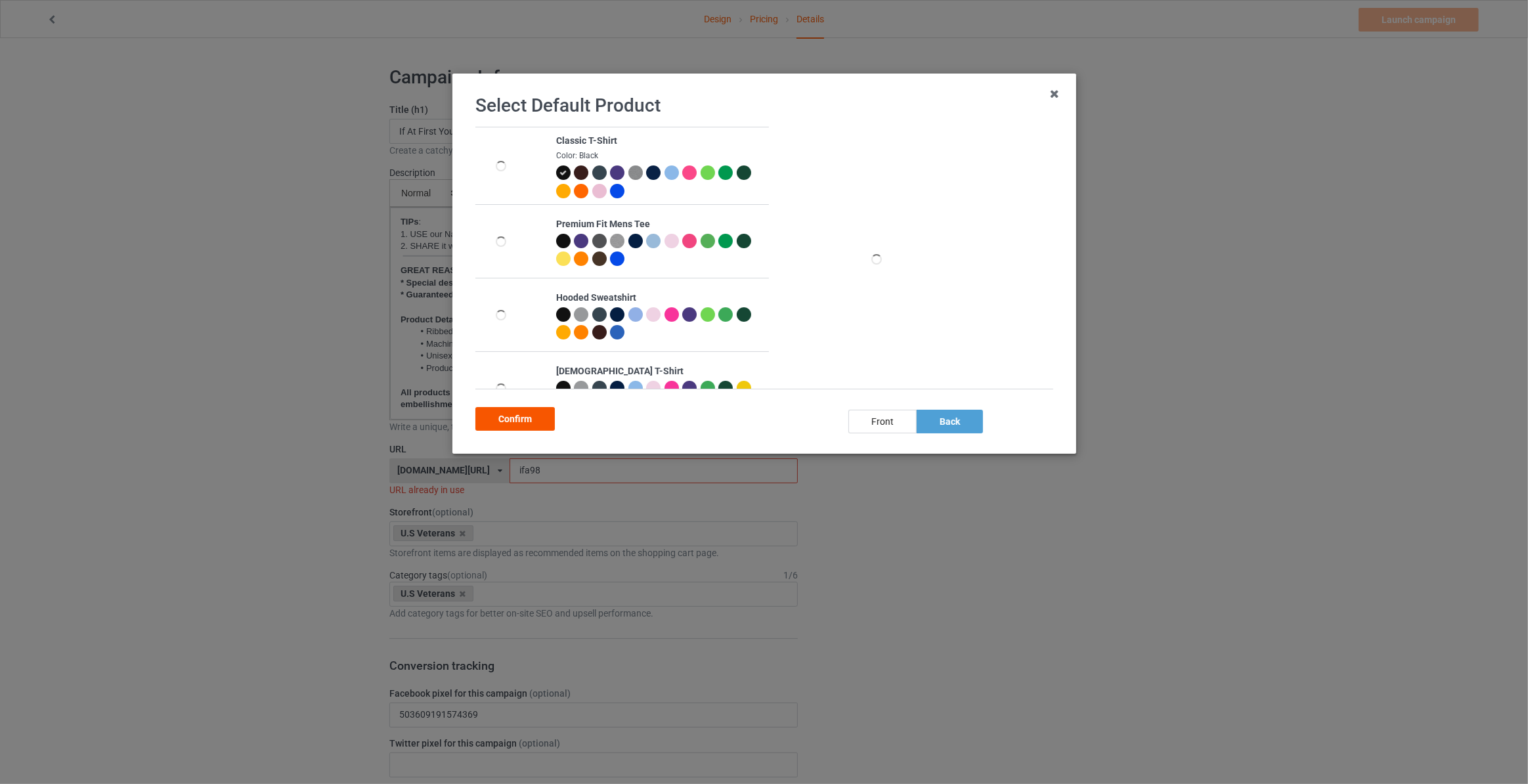
click at [534, 422] on div "Confirm" at bounding box center [515, 419] width 79 height 24
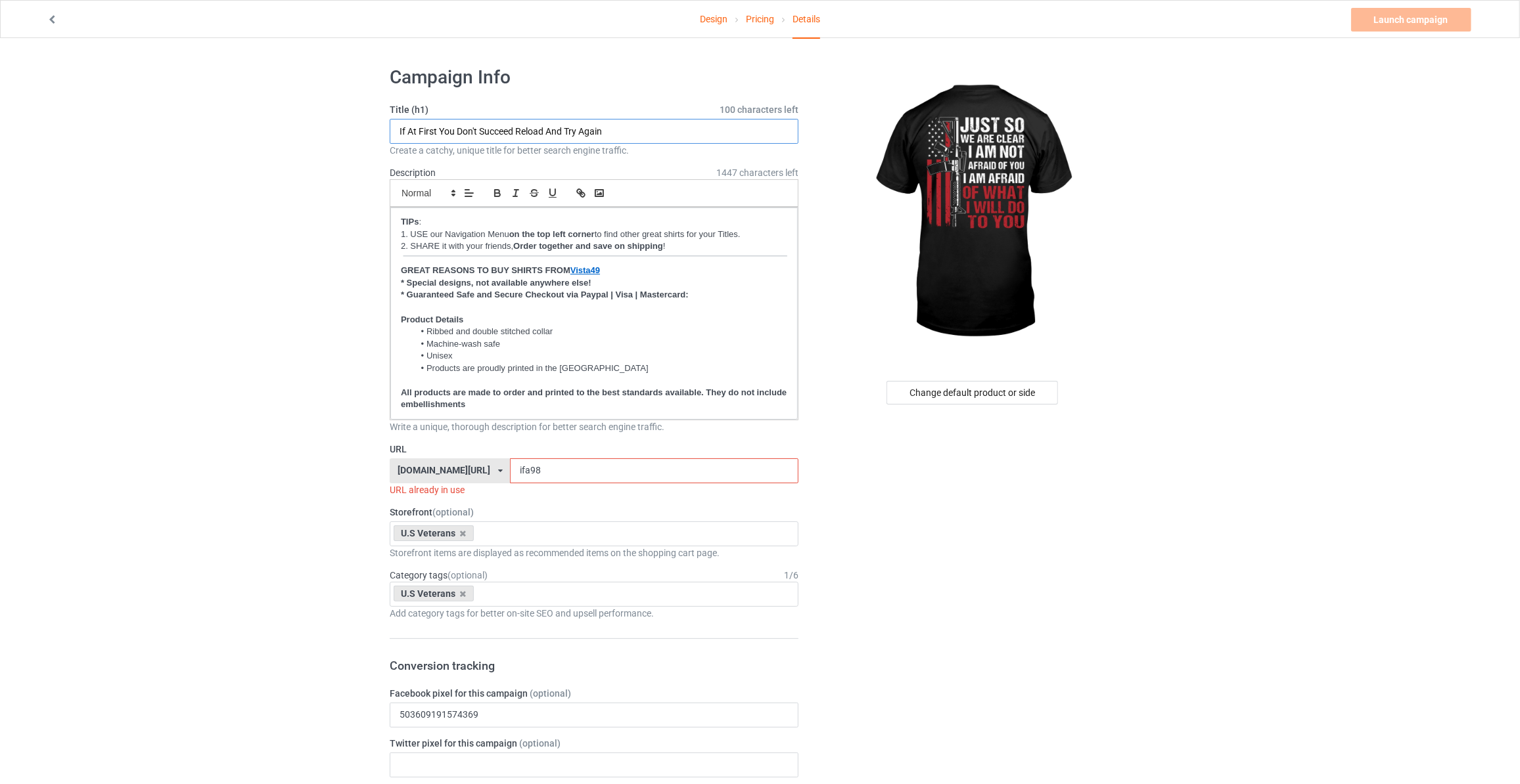
drag, startPoint x: 637, startPoint y: 135, endPoint x: -345, endPoint y: 80, distance: 983.5
click at [0, 80] on html "Design Pricing Details Launch campaign Invalid campaign URL Campaign Info Title…" at bounding box center [760, 392] width 1520 height 784
type input "Just So We Are Clear I Am Not Afraid Of You I Am Afraid Of What I Will Do To You"
drag, startPoint x: 554, startPoint y: 474, endPoint x: 96, endPoint y: 436, distance: 459.6
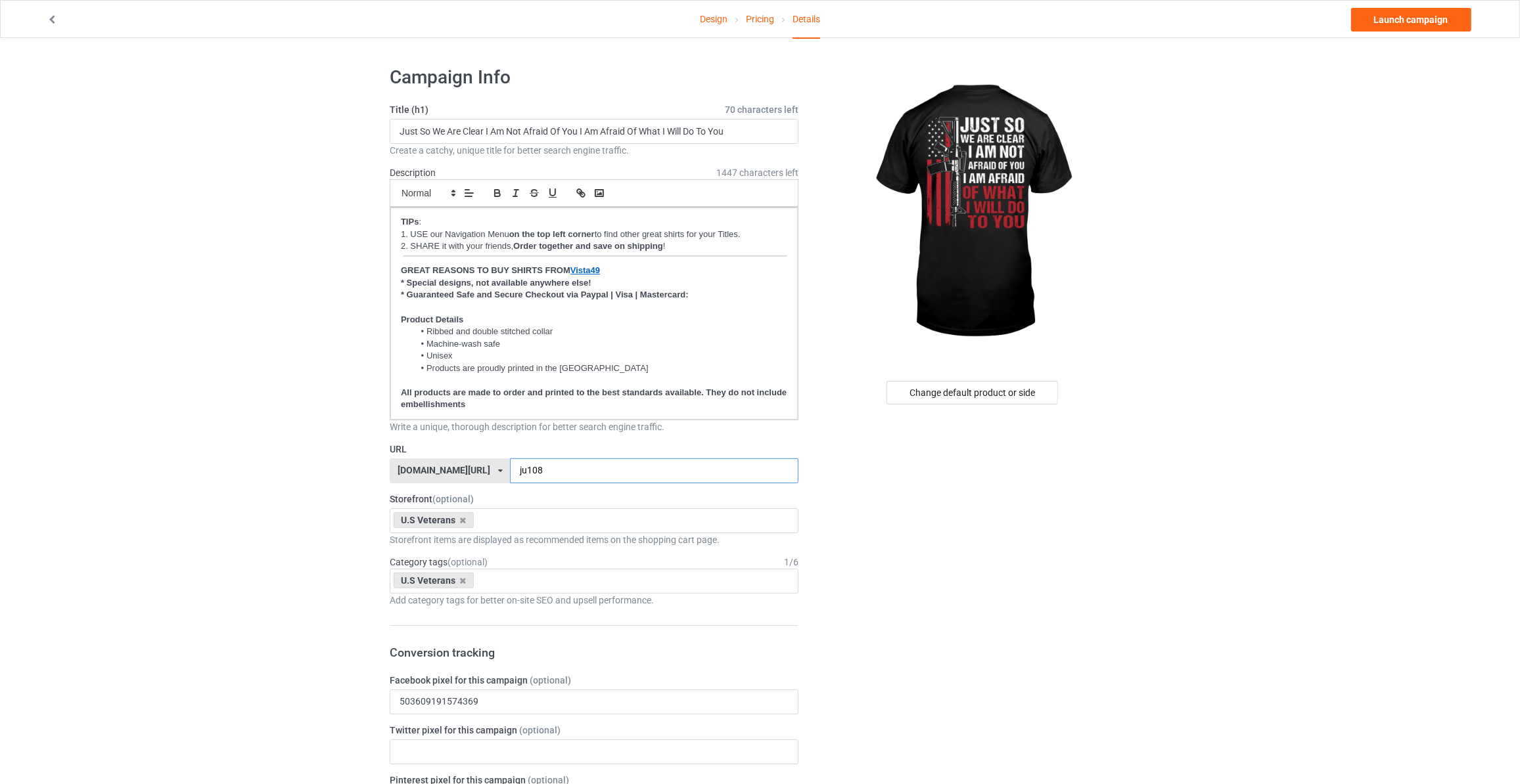
type input "ju108"
click at [1388, 13] on link "Launch campaign" at bounding box center [1411, 20] width 120 height 24
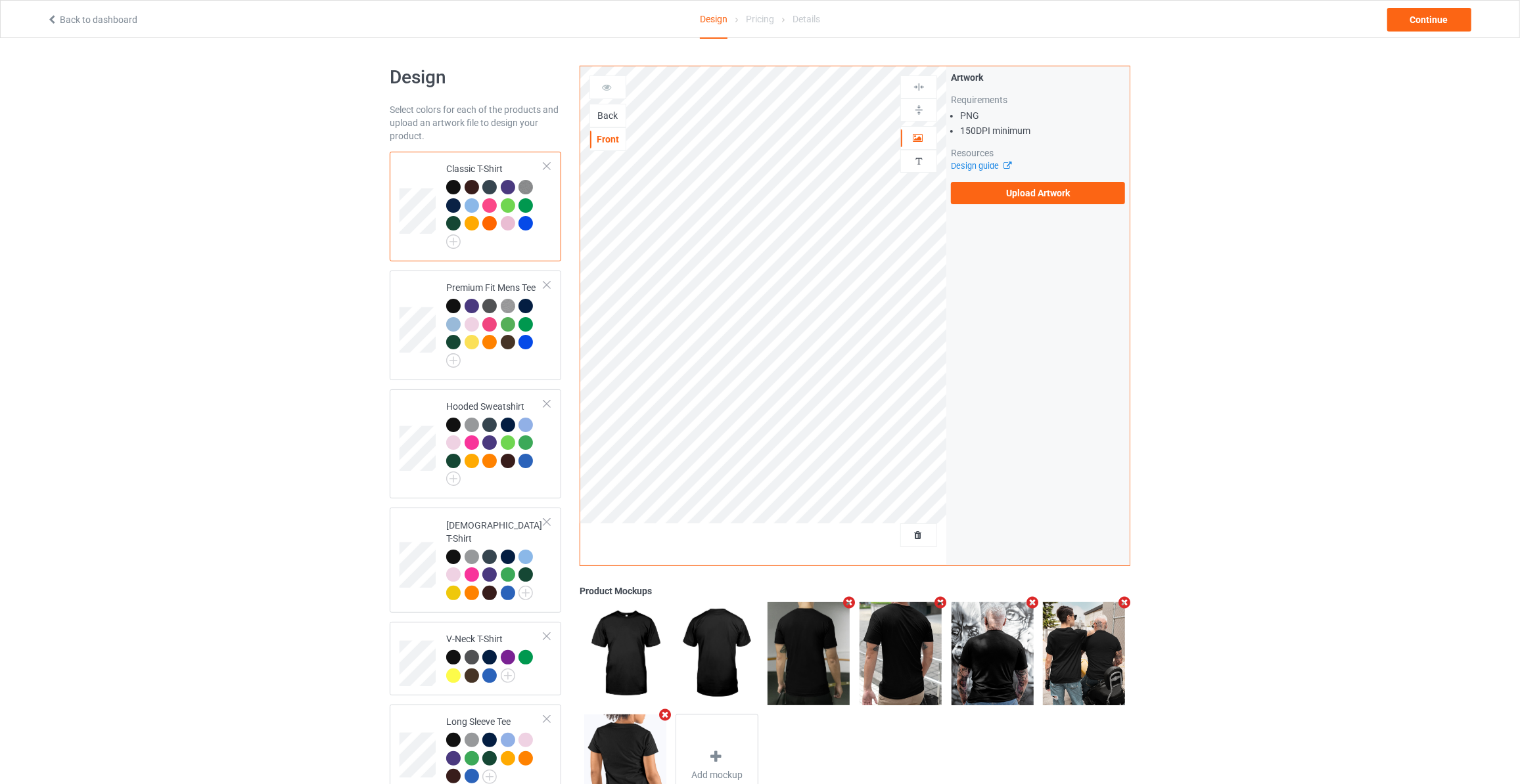
click at [607, 118] on div "Back" at bounding box center [608, 116] width 36 height 13
click at [1021, 193] on label "Upload Artwork" at bounding box center [1038, 193] width 174 height 22
click at [0, 0] on input "Upload Artwork" at bounding box center [0, 0] width 0 height 0
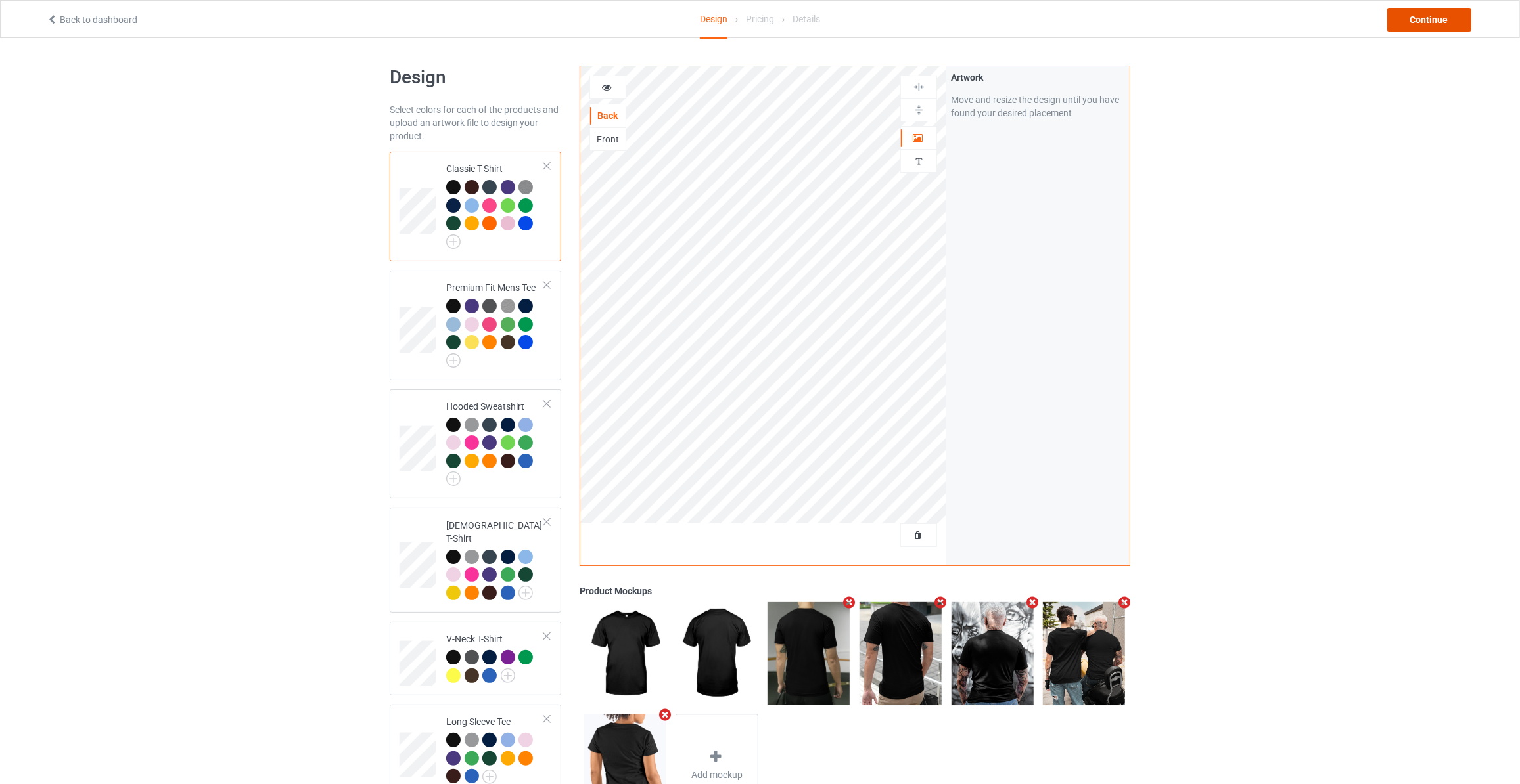
click at [1422, 19] on div "Continue" at bounding box center [1429, 20] width 84 height 24
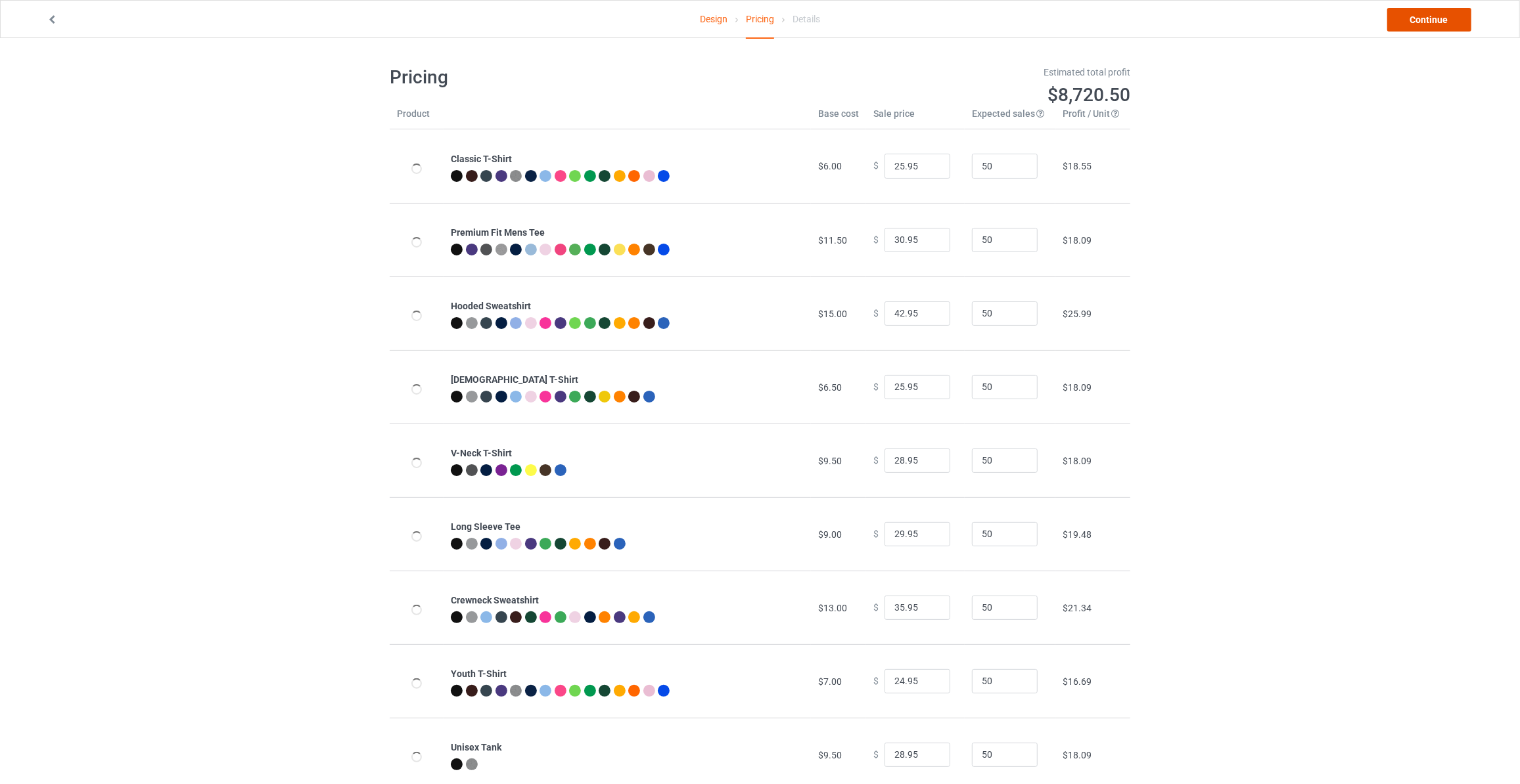
click at [1422, 19] on link "Continue" at bounding box center [1429, 20] width 84 height 24
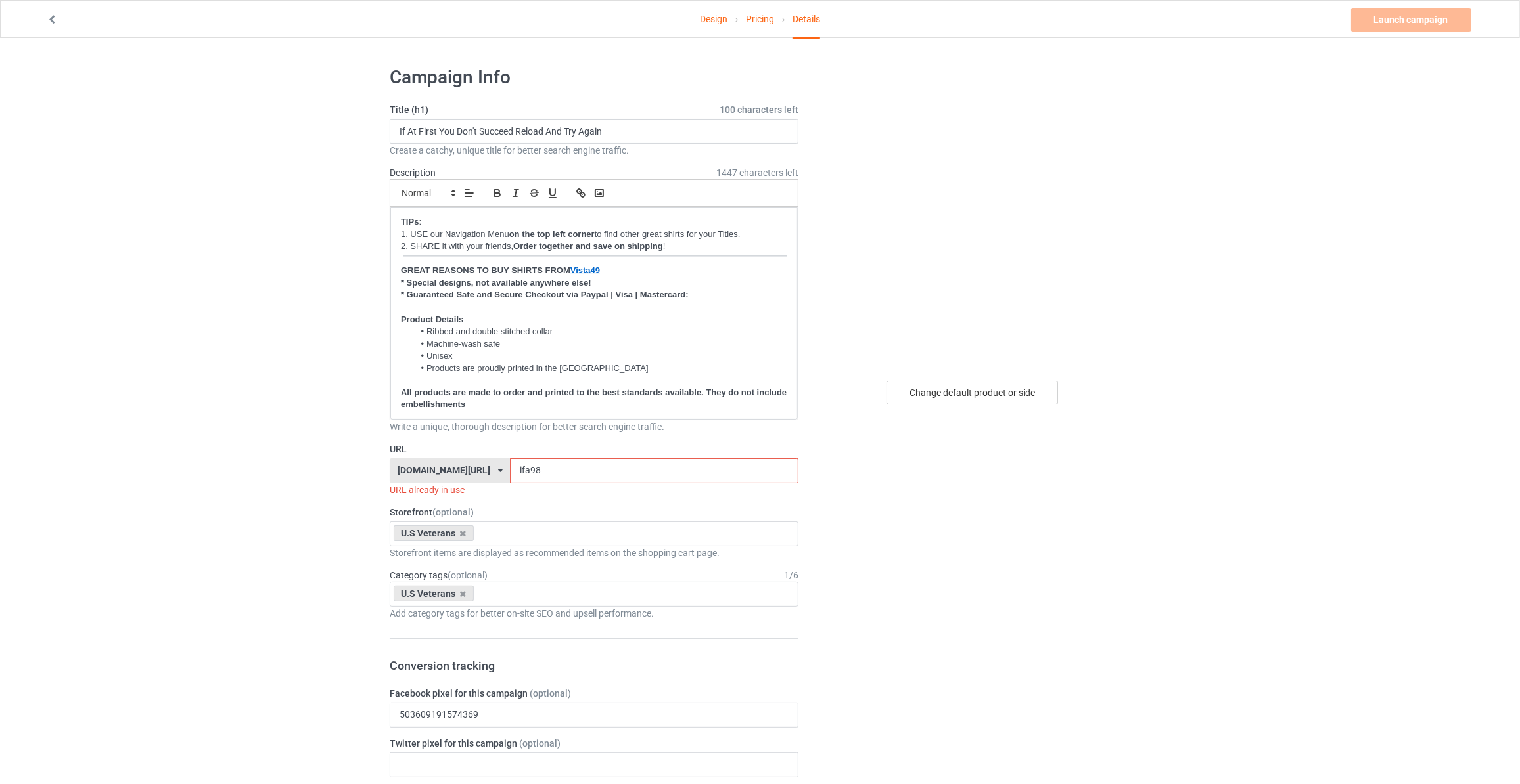
click at [983, 396] on div "Change default product or side" at bounding box center [972, 393] width 172 height 24
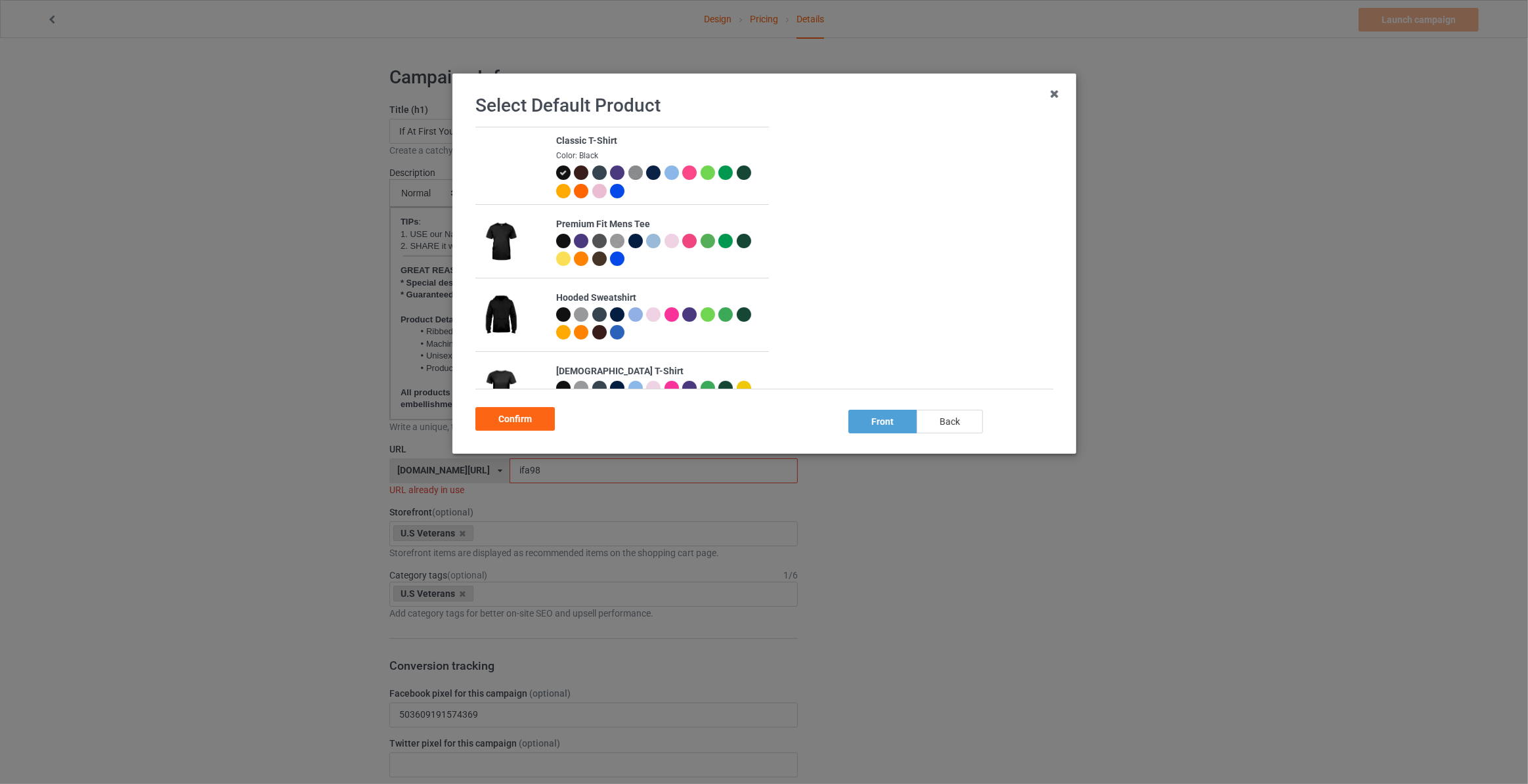
click at [946, 415] on div "back" at bounding box center [950, 421] width 67 height 24
click at [511, 415] on div "Confirm" at bounding box center [515, 419] width 79 height 24
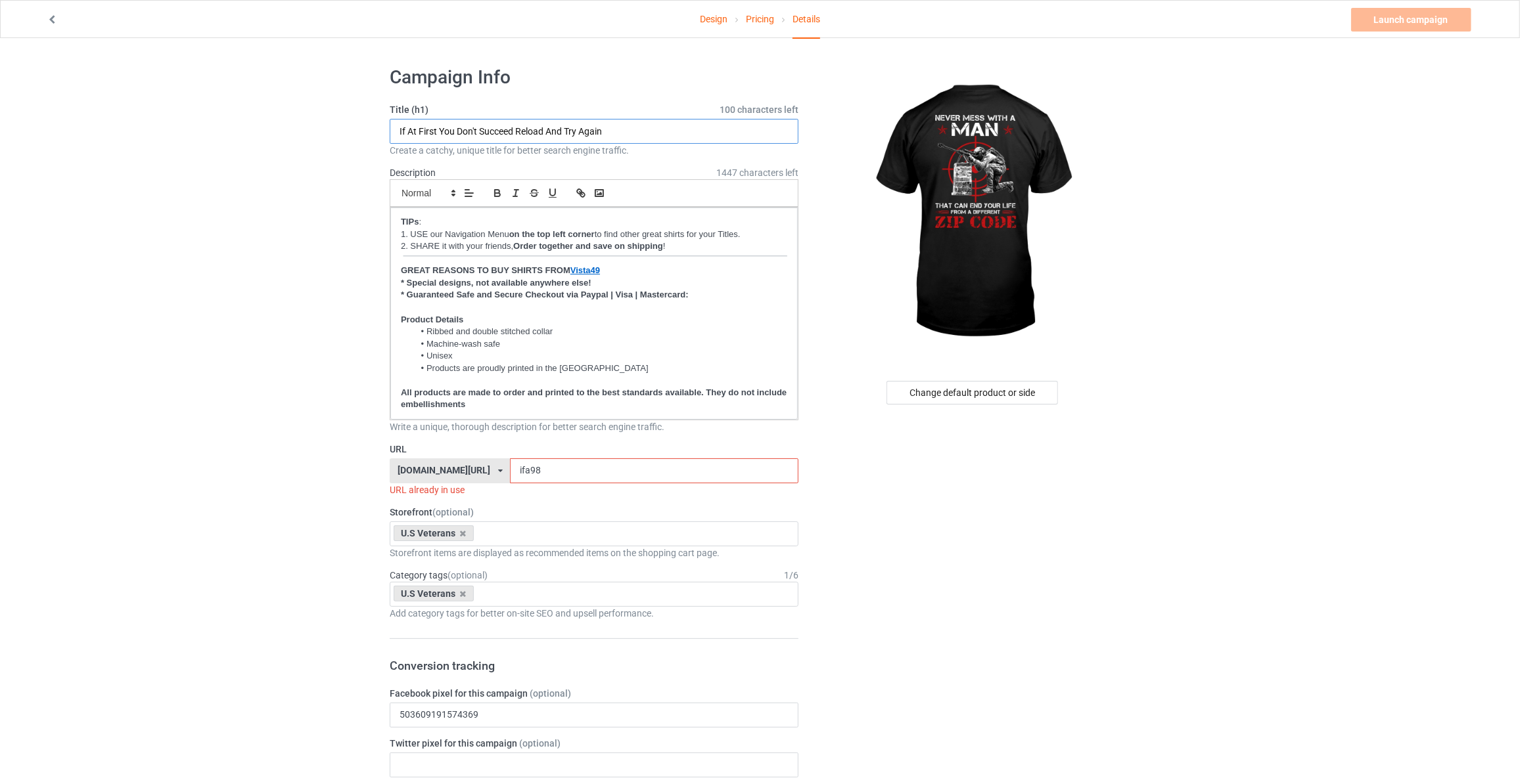
click at [650, 127] on input "If At First You Don't Succeed Reload And Try Again" at bounding box center [594, 132] width 409 height 25
type input "Never Mess With A Man That Can End Your Life From A Different Zip Code"
drag, startPoint x: 551, startPoint y: 470, endPoint x: 125, endPoint y: 444, distance: 426.8
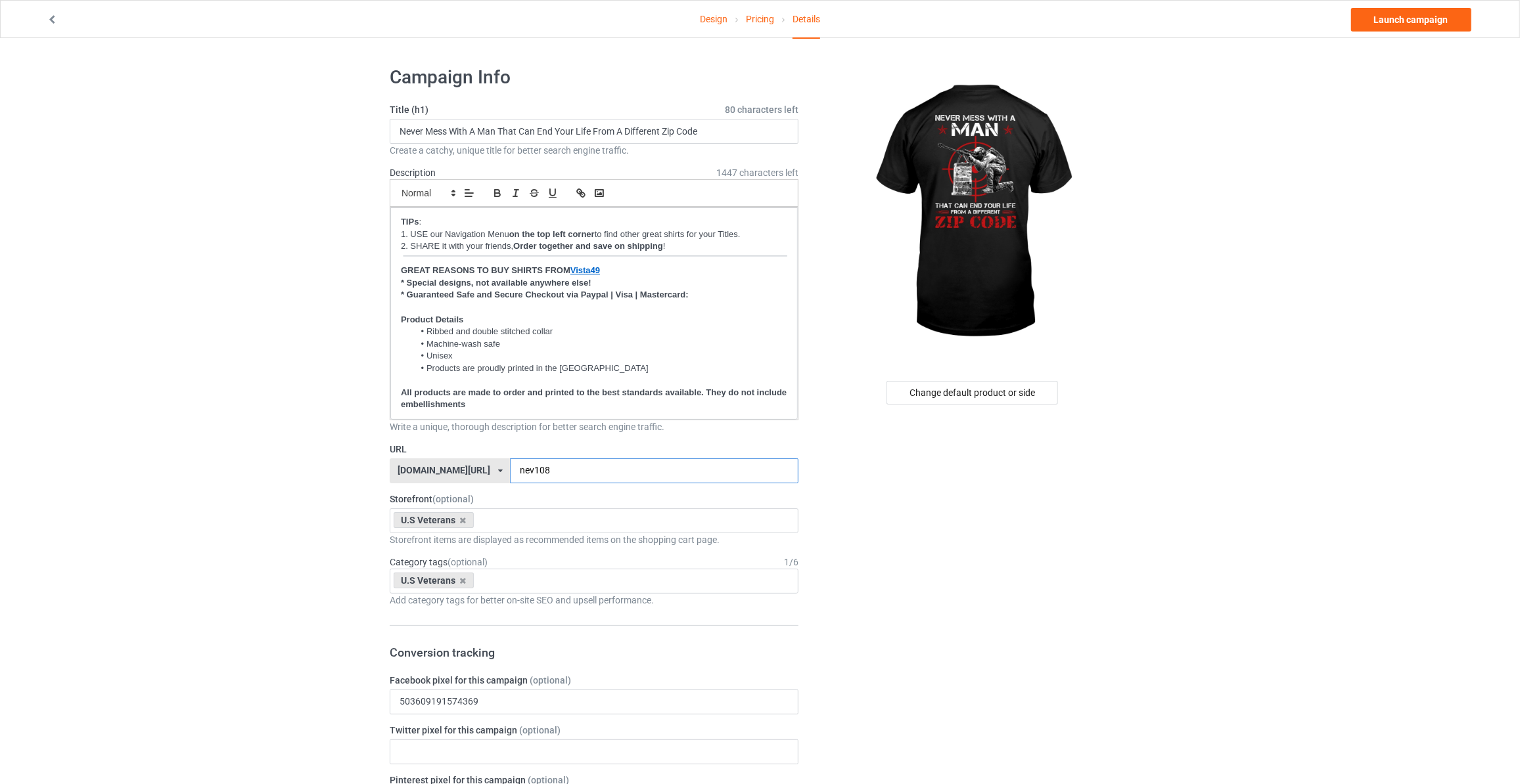
type input "nev108"
click at [1398, 19] on link "Launch campaign" at bounding box center [1411, 20] width 120 height 24
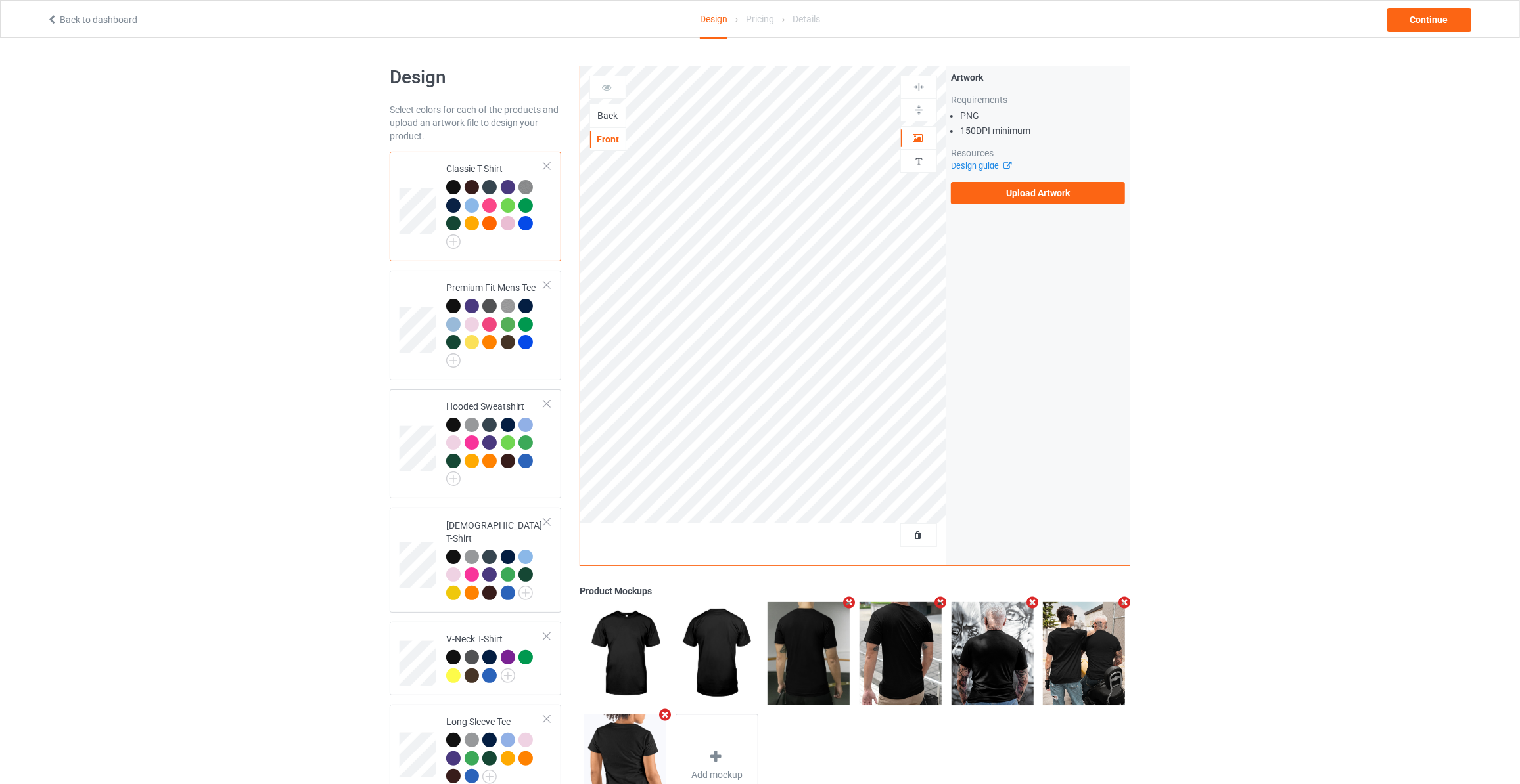
click at [604, 116] on div "Back" at bounding box center [608, 116] width 36 height 13
click at [1088, 202] on label "Upload Artwork" at bounding box center [1038, 193] width 174 height 22
click at [0, 0] on input "Upload Artwork" at bounding box center [0, 0] width 0 height 0
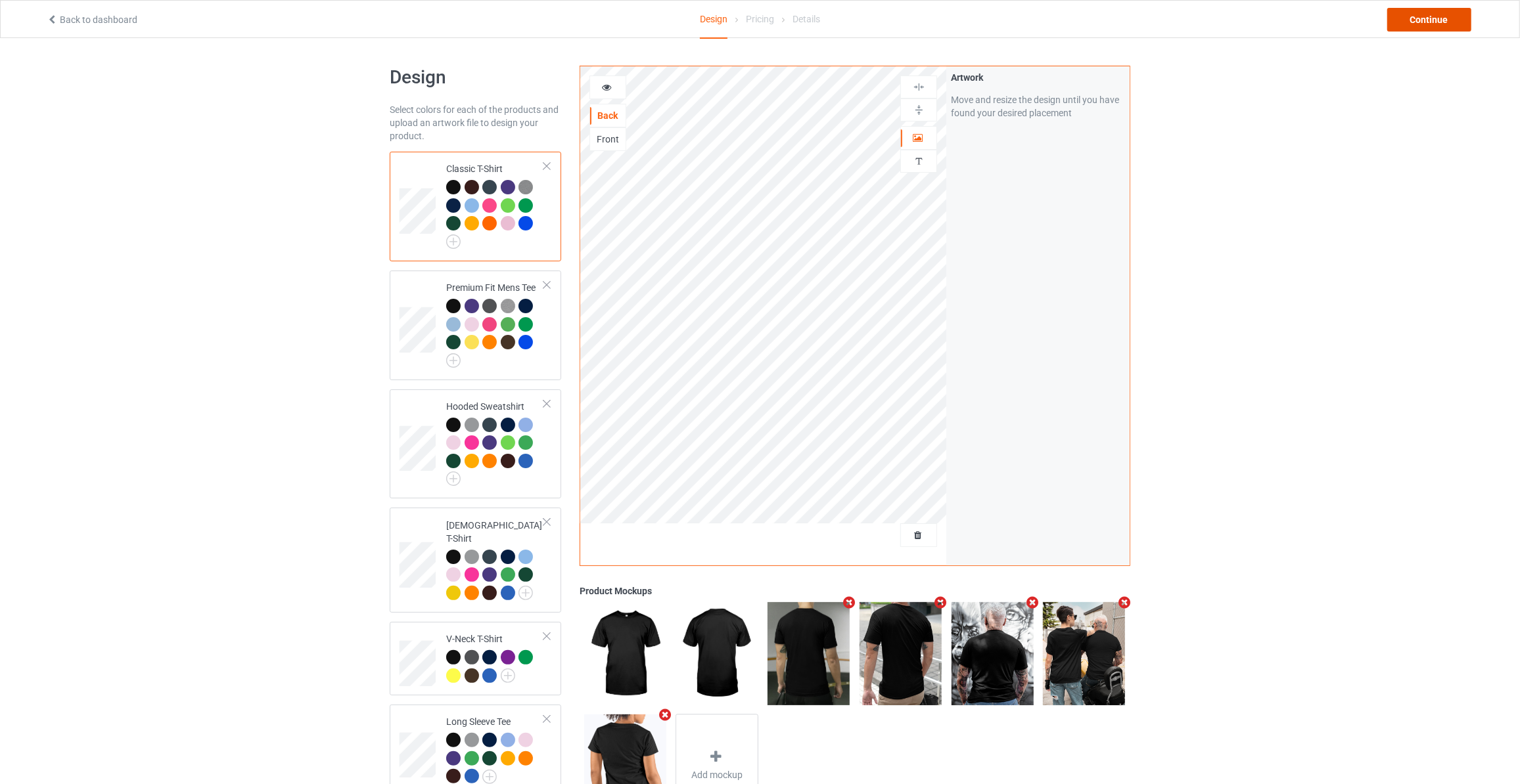
click at [1432, 16] on div "Continue" at bounding box center [1429, 20] width 84 height 24
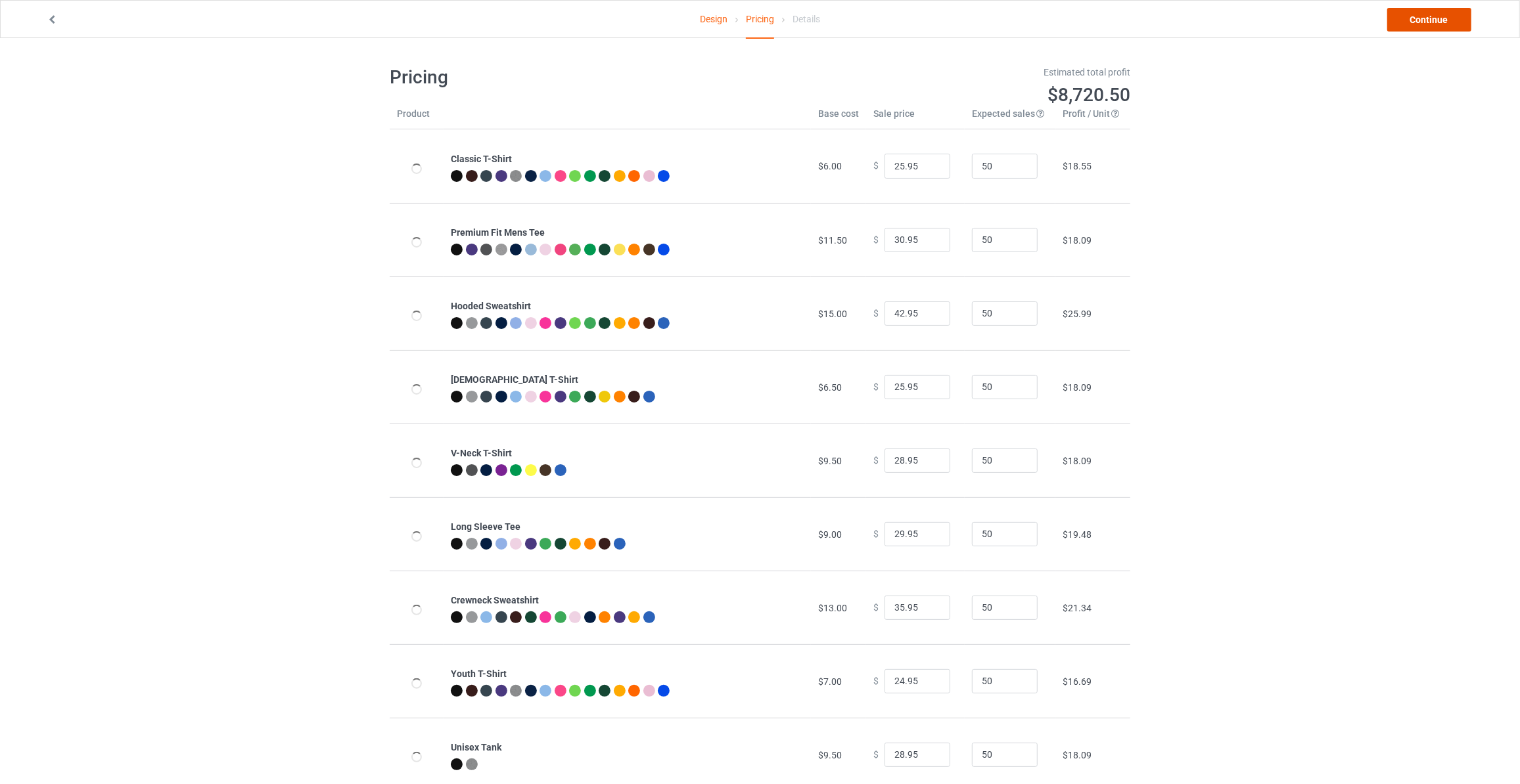
click at [1432, 16] on link "Continue" at bounding box center [1429, 20] width 84 height 24
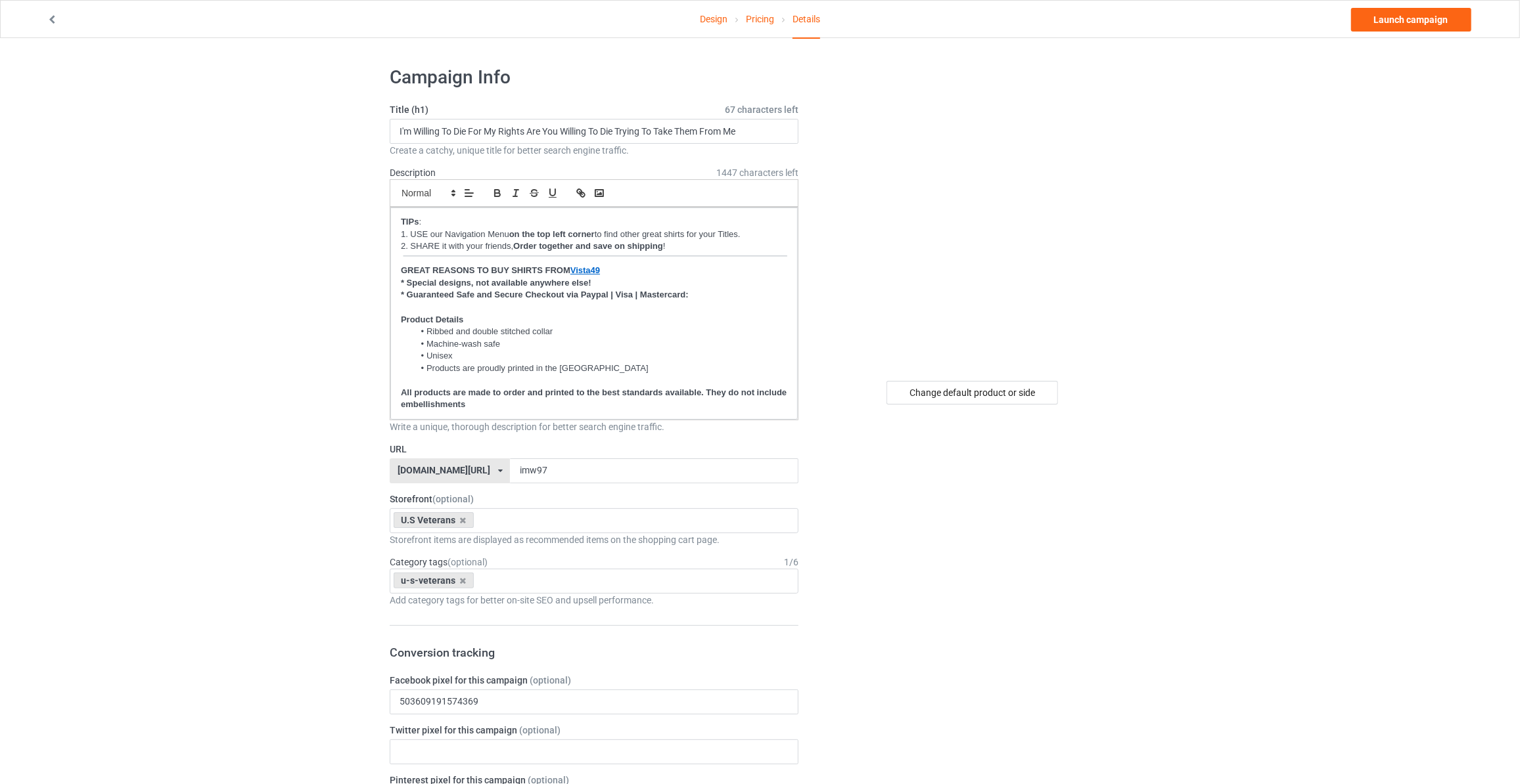
click at [927, 404] on div "Change default product or side" at bounding box center [973, 697] width 332 height 1280
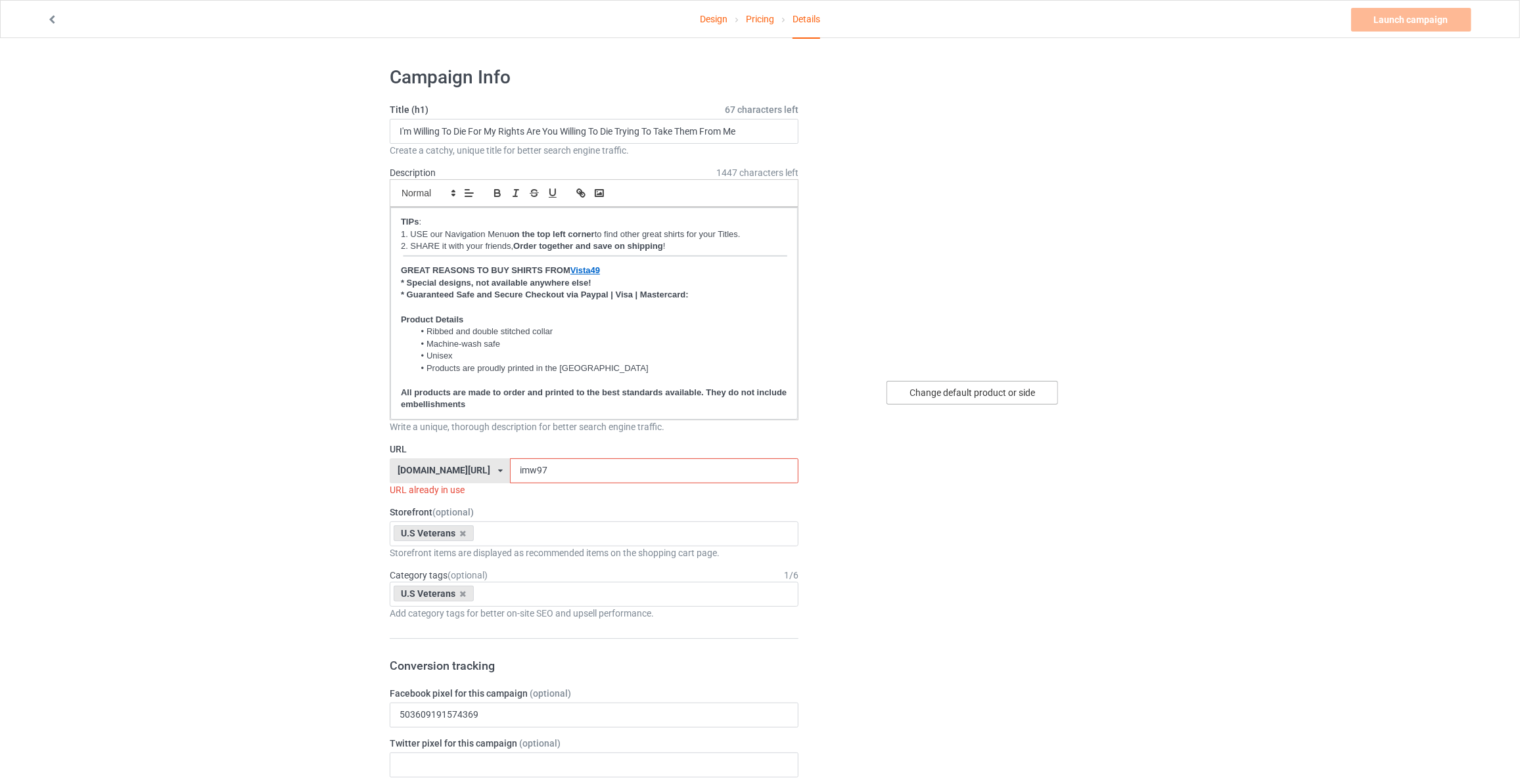
click at [972, 386] on div "Change default product or side" at bounding box center [972, 393] width 172 height 24
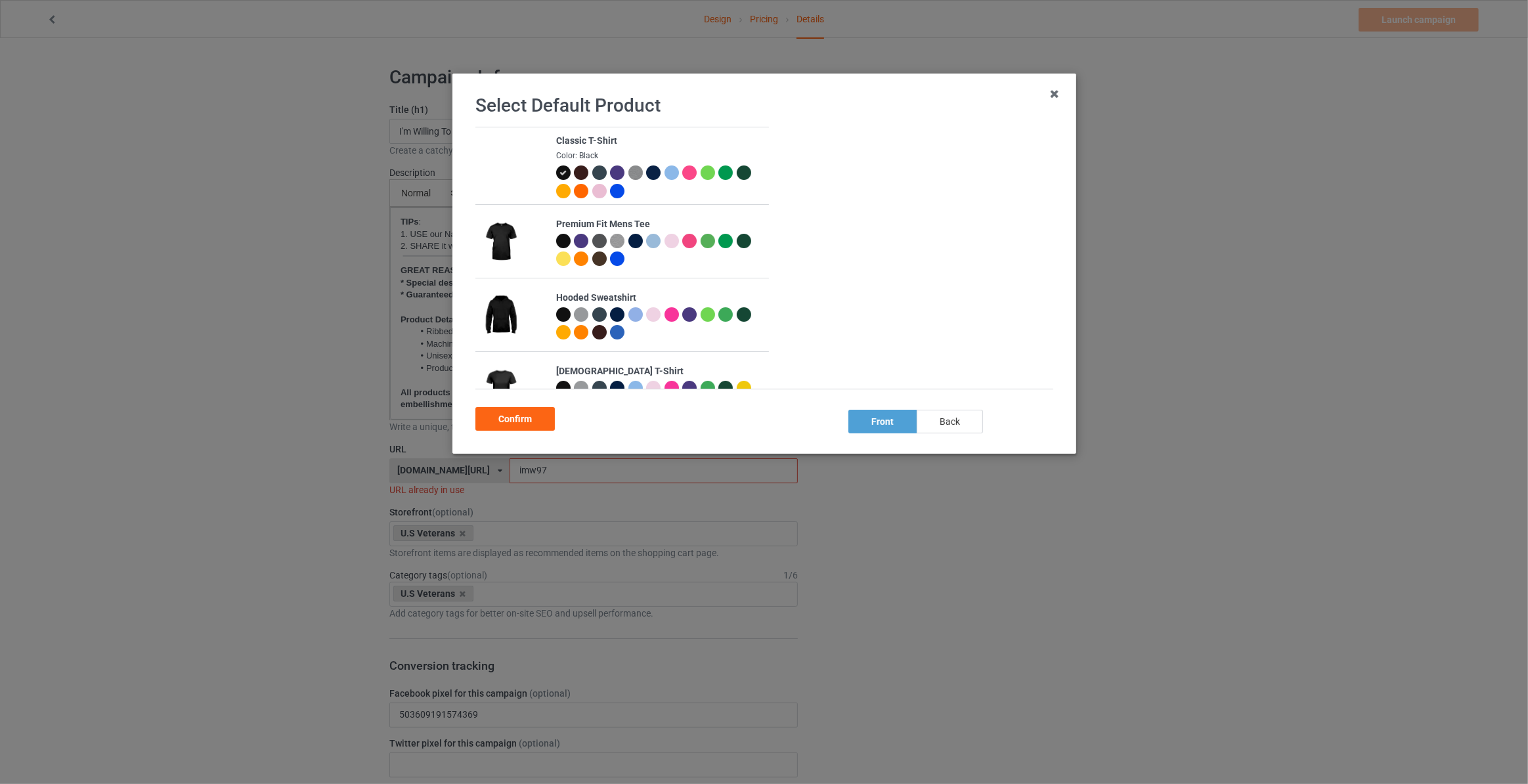
click at [950, 419] on div "back" at bounding box center [950, 421] width 67 height 24
click at [530, 423] on div "Confirm" at bounding box center [515, 419] width 79 height 24
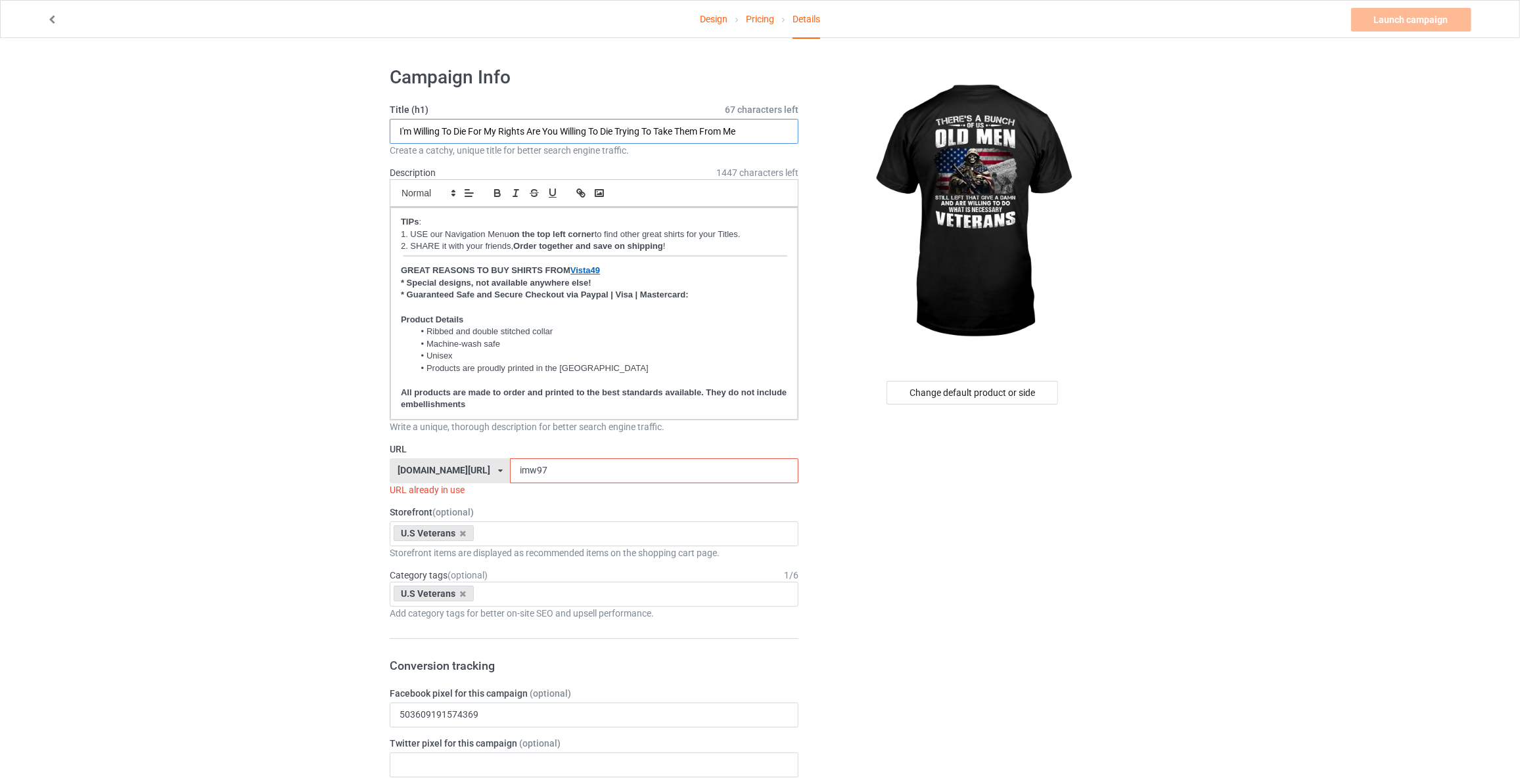
click at [514, 130] on input "I'm Willing To Die For My Rights Are You Willing To Die Trying To Take Them Fro…" at bounding box center [594, 132] width 409 height 25
type input "There's A Bunch Of Us Old Men Still Left That Give A Damn And Are Willing To Do…"
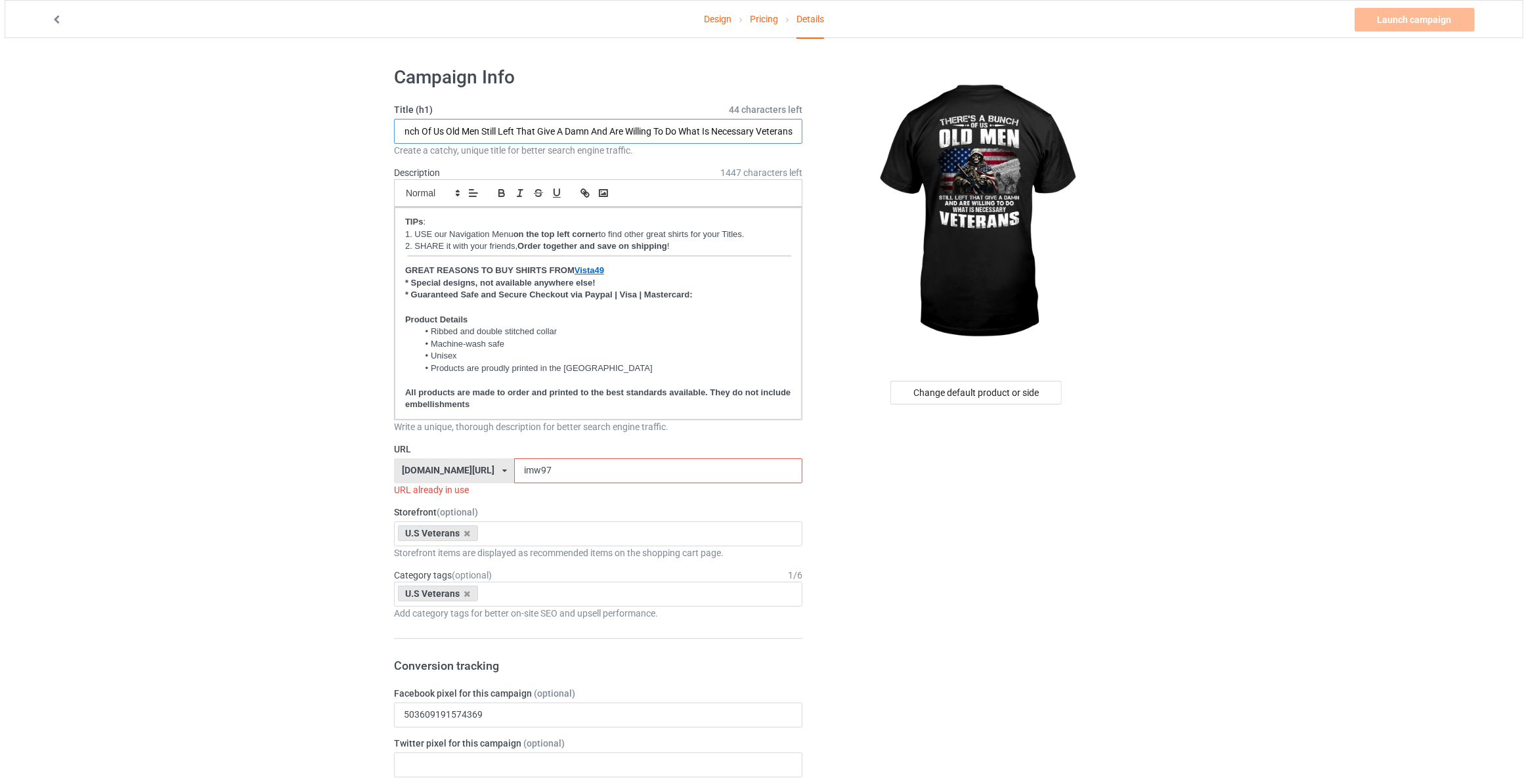
scroll to position [0, 0]
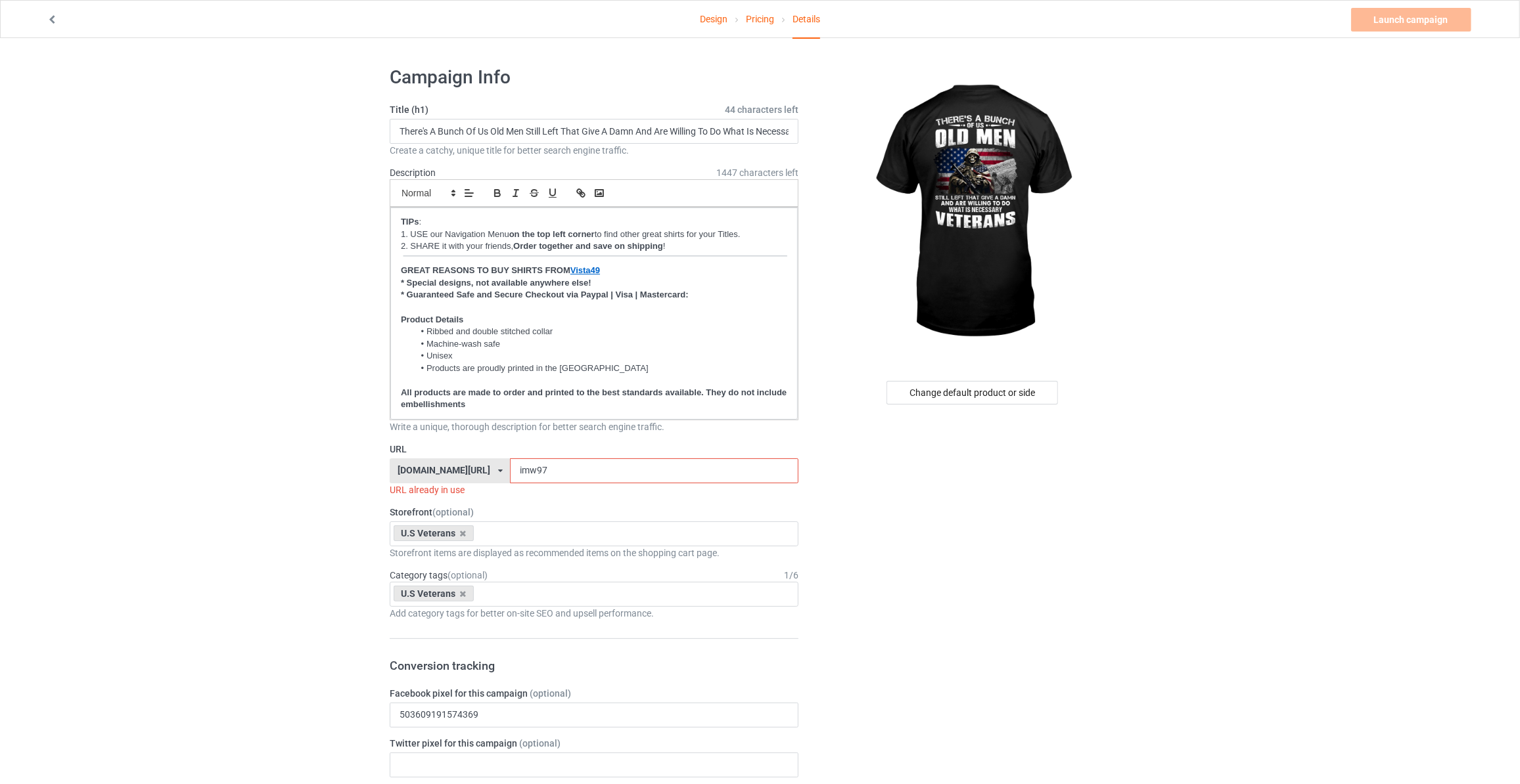
drag, startPoint x: 536, startPoint y: 463, endPoint x: 228, endPoint y: 469, distance: 308.1
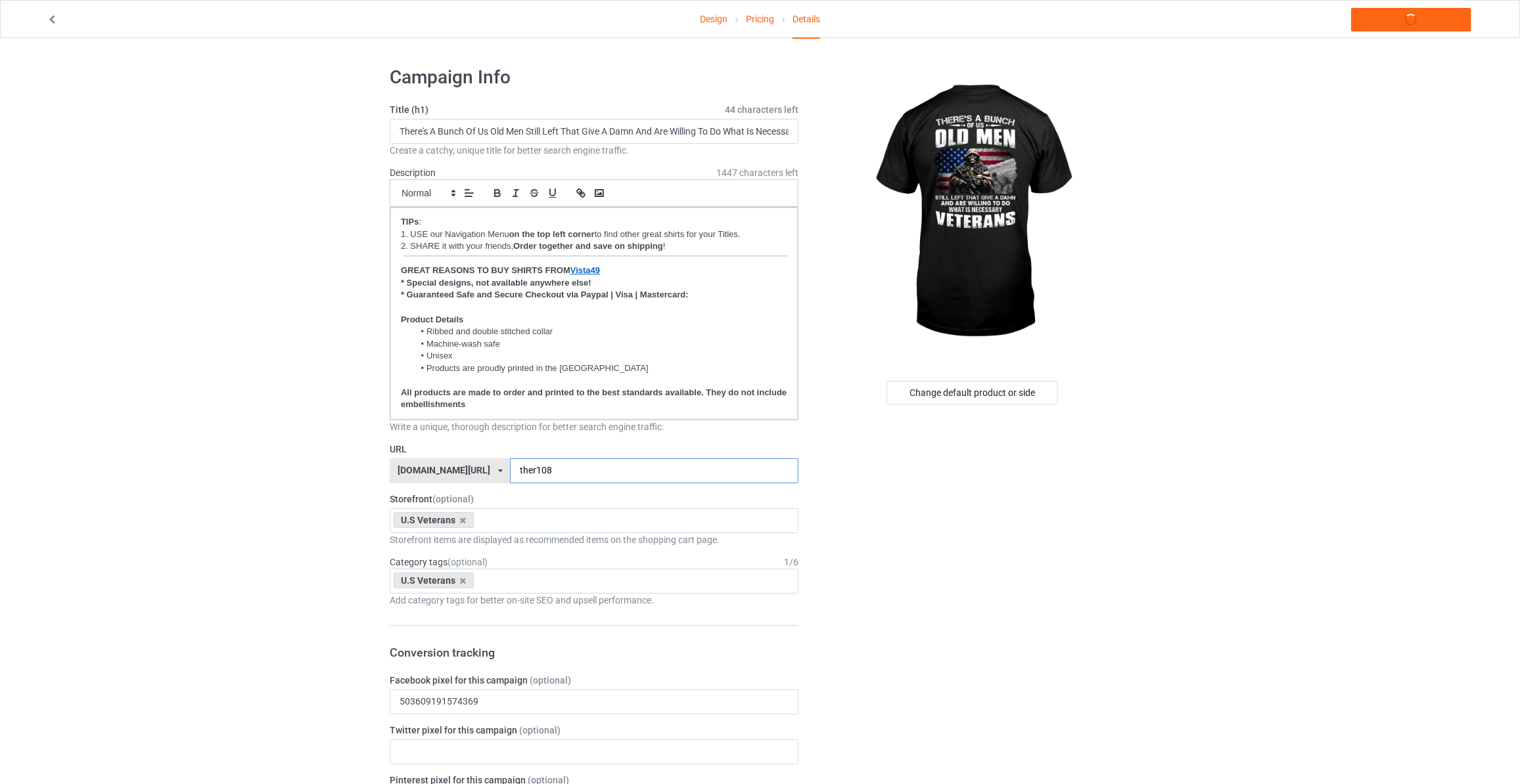
type input "ther108"
click at [1418, 15] on link "Launch campaign" at bounding box center [1411, 20] width 120 height 24
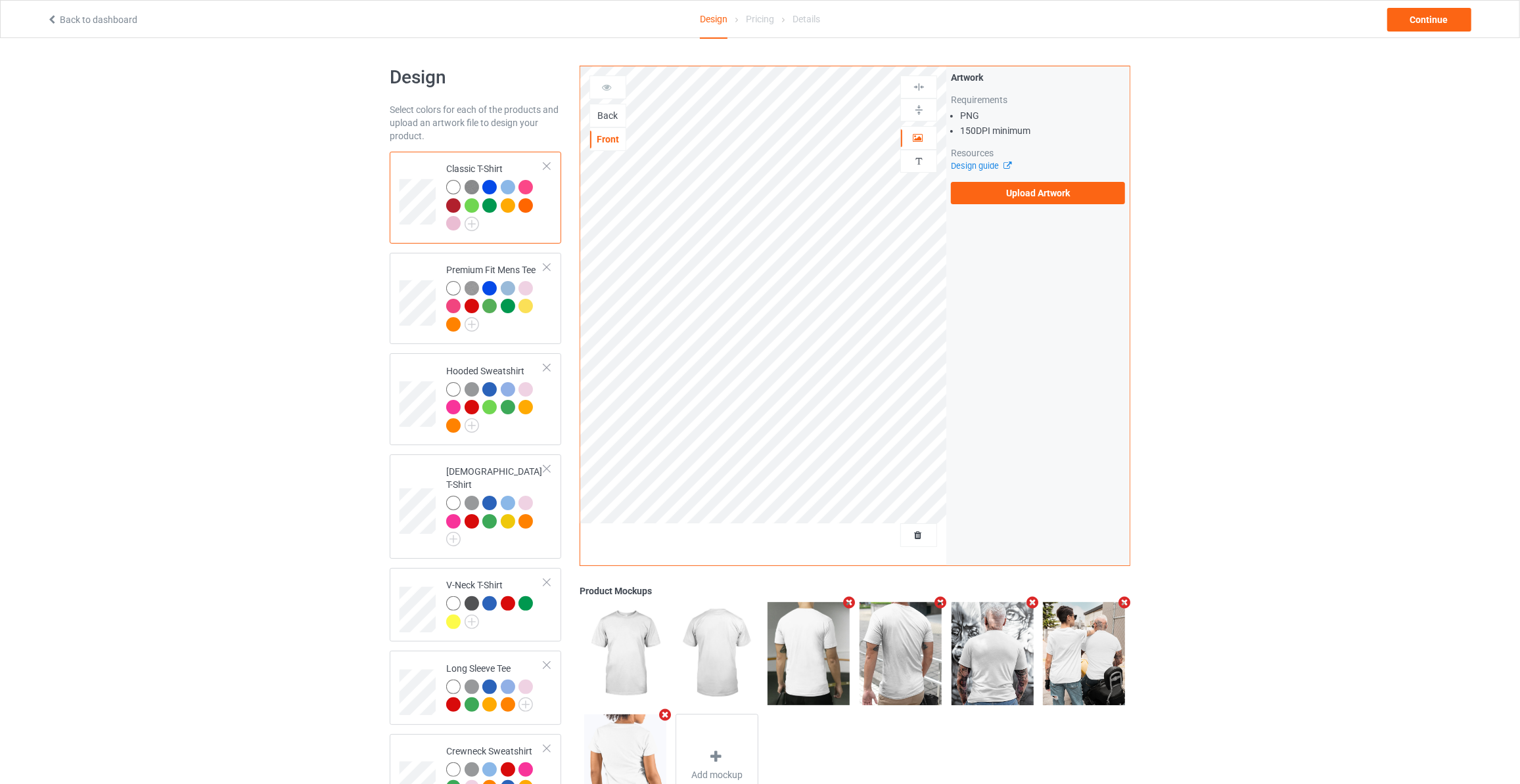
click at [617, 117] on div "Back" at bounding box center [608, 116] width 36 height 13
click at [1001, 198] on label "Upload Artwork" at bounding box center [1038, 193] width 174 height 22
click at [0, 0] on input "Upload Artwork" at bounding box center [0, 0] width 0 height 0
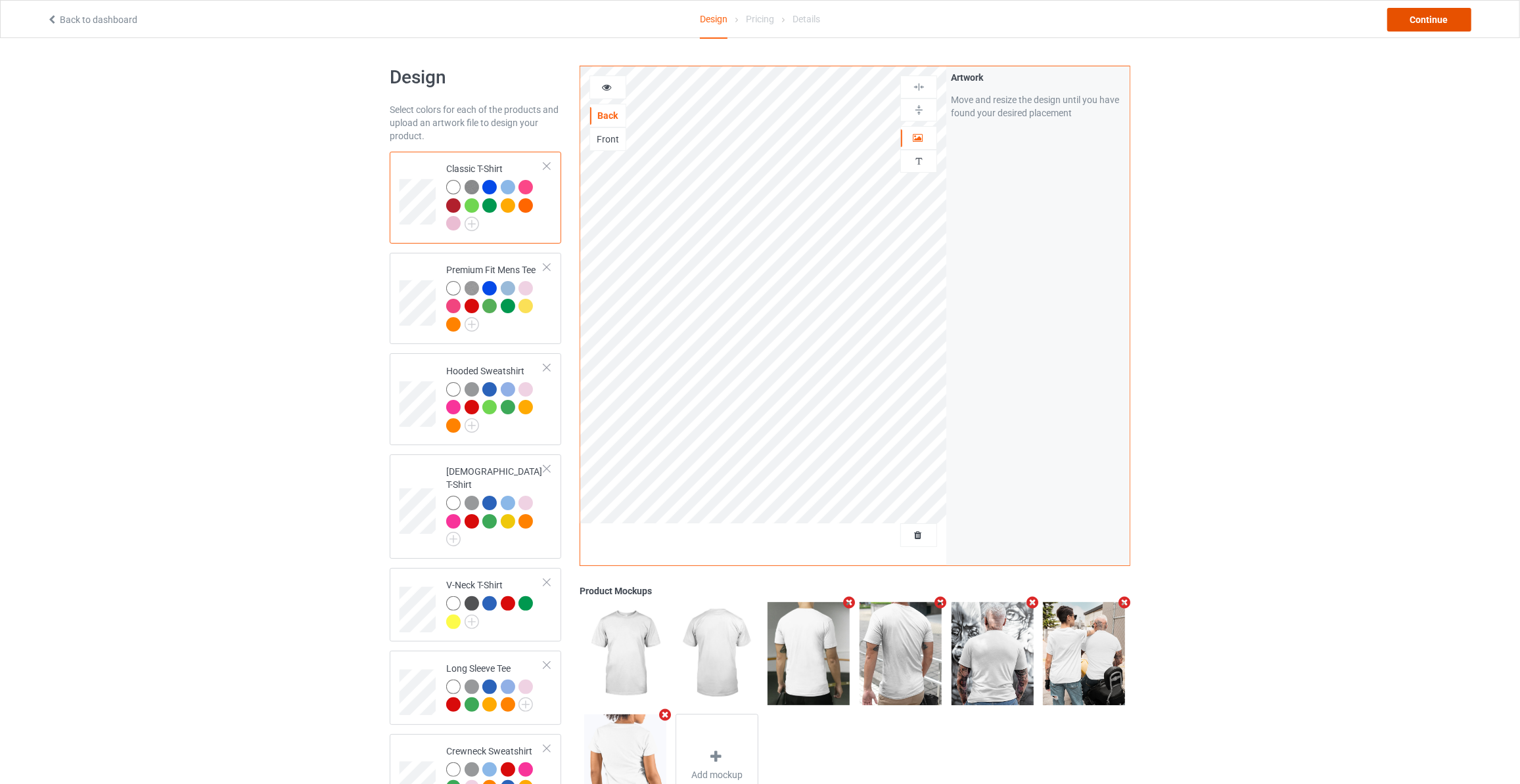
click at [1432, 16] on div "Continue" at bounding box center [1429, 20] width 84 height 24
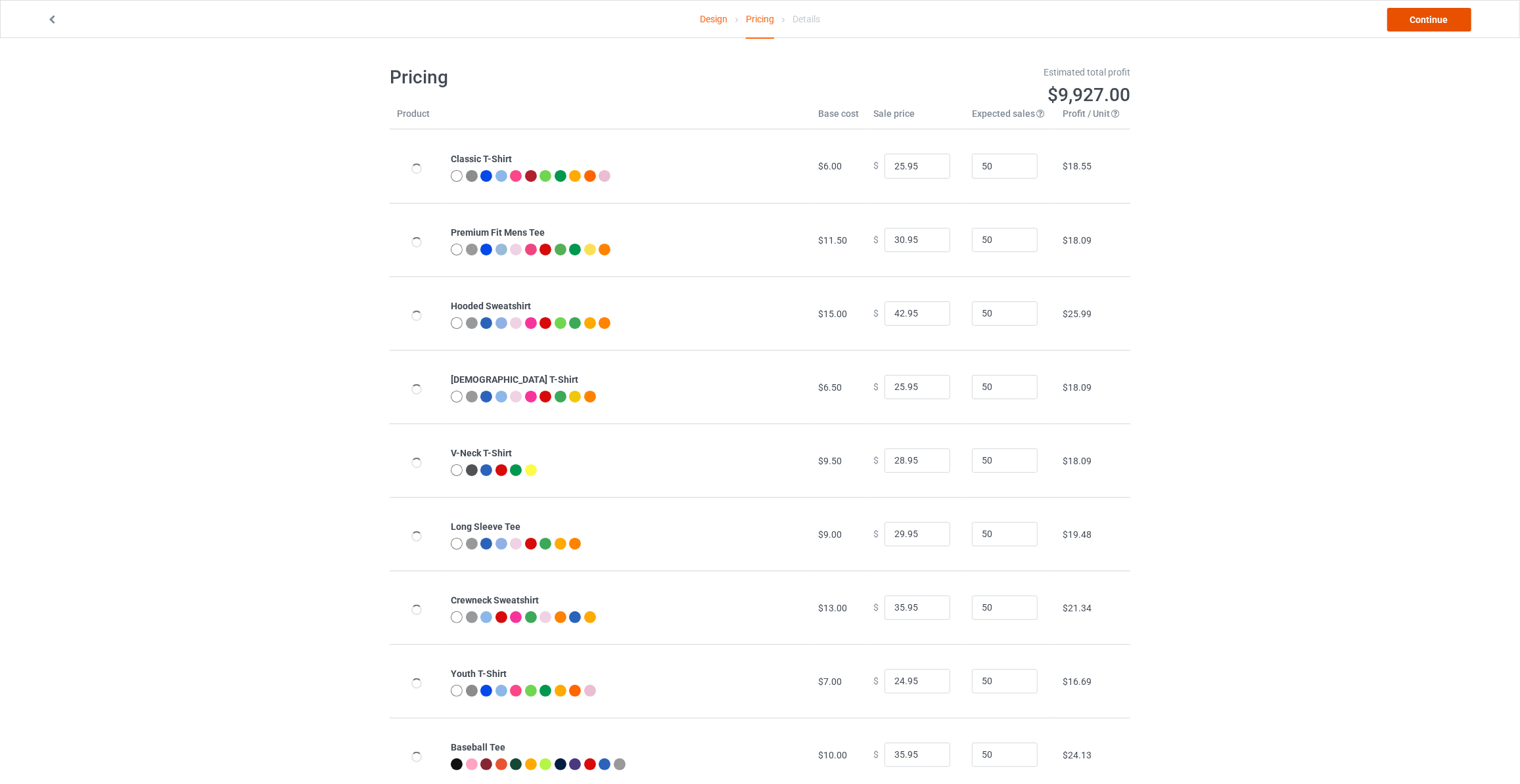
click at [1432, 16] on link "Continue" at bounding box center [1429, 20] width 84 height 24
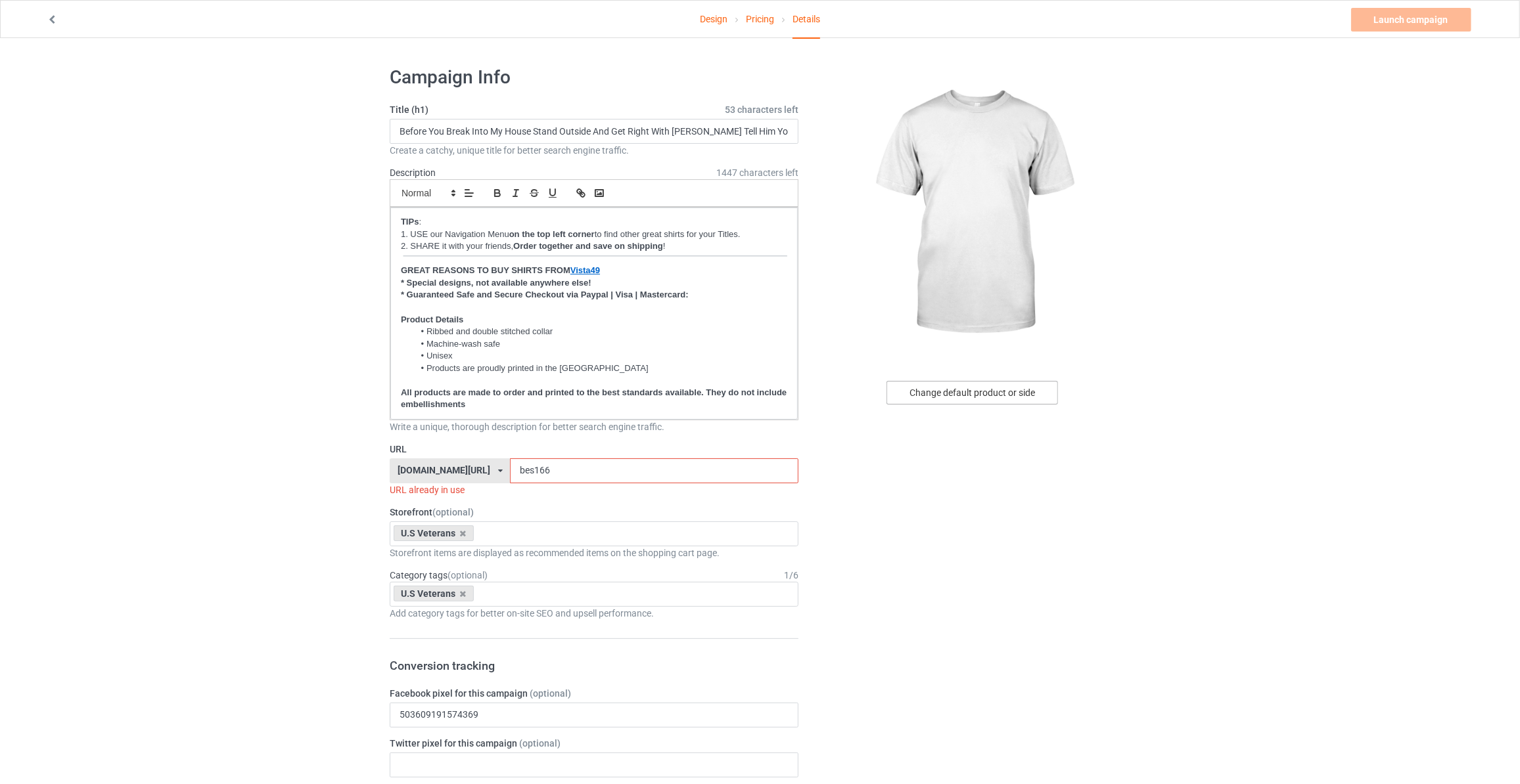
click at [981, 391] on div "Change default product or side" at bounding box center [972, 393] width 172 height 24
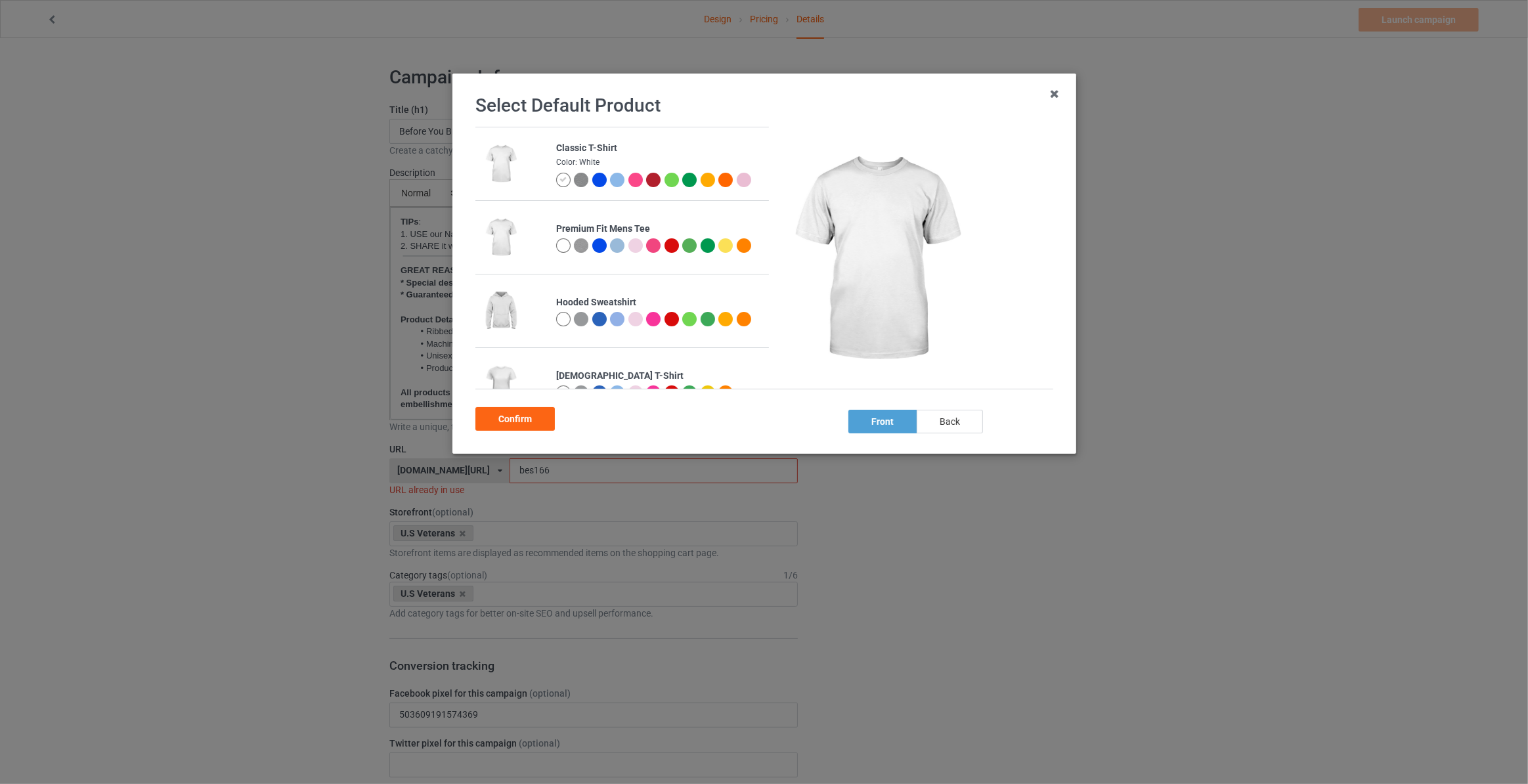
click at [952, 420] on div "back" at bounding box center [950, 421] width 67 height 24
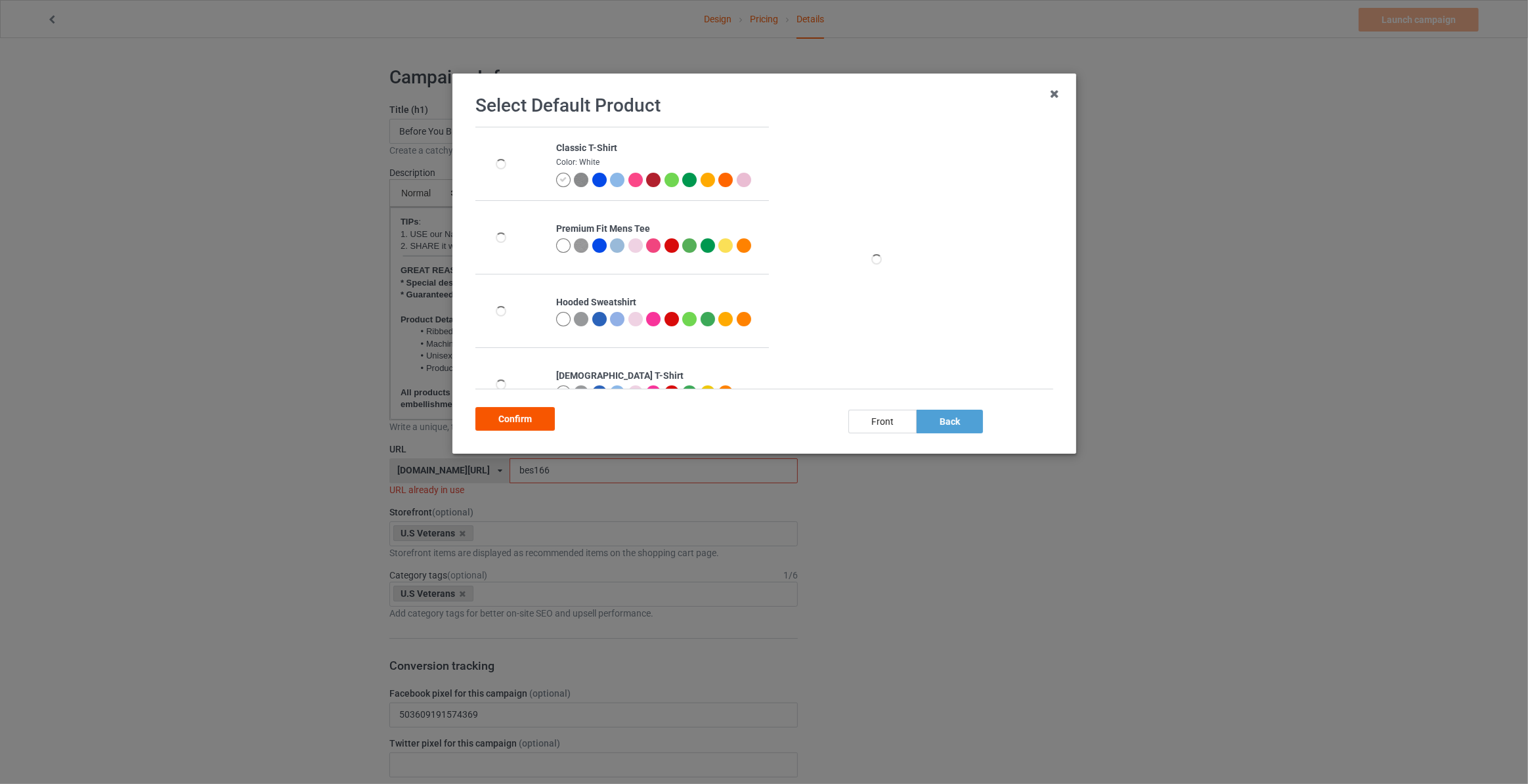
click at [543, 420] on div "Confirm" at bounding box center [515, 419] width 79 height 24
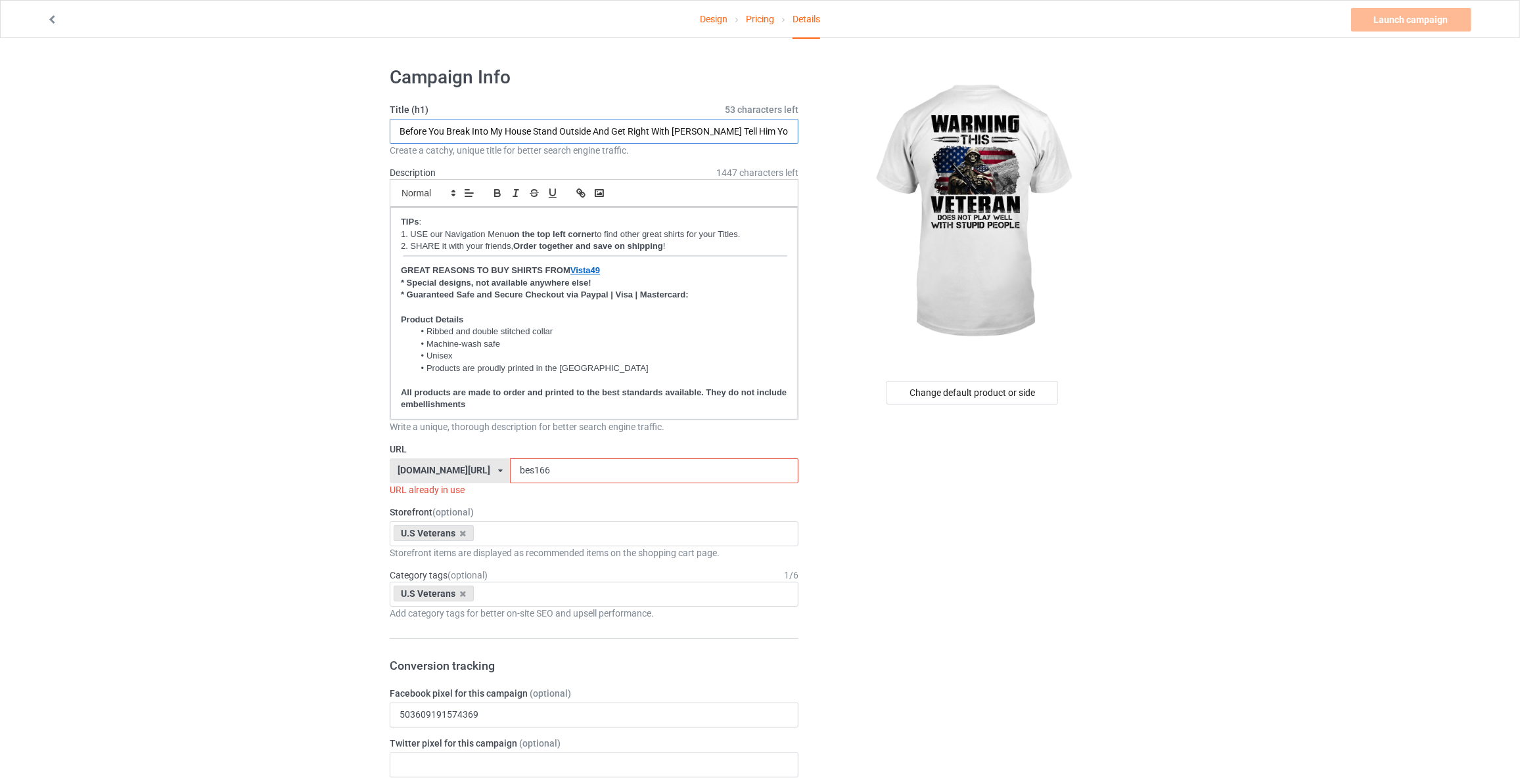
click at [583, 119] on input "Before You Break Into My House Stand Outside And Get Right With [PERSON_NAME] T…" at bounding box center [594, 132] width 409 height 25
click at [581, 133] on input "Before You Break Into My House Stand Outside And Get Right With [PERSON_NAME] T…" at bounding box center [594, 132] width 409 height 25
type input "Warning This Veteran Does Not Play Well With Stupid People"
drag, startPoint x: 539, startPoint y: 468, endPoint x: 205, endPoint y: 459, distance: 334.1
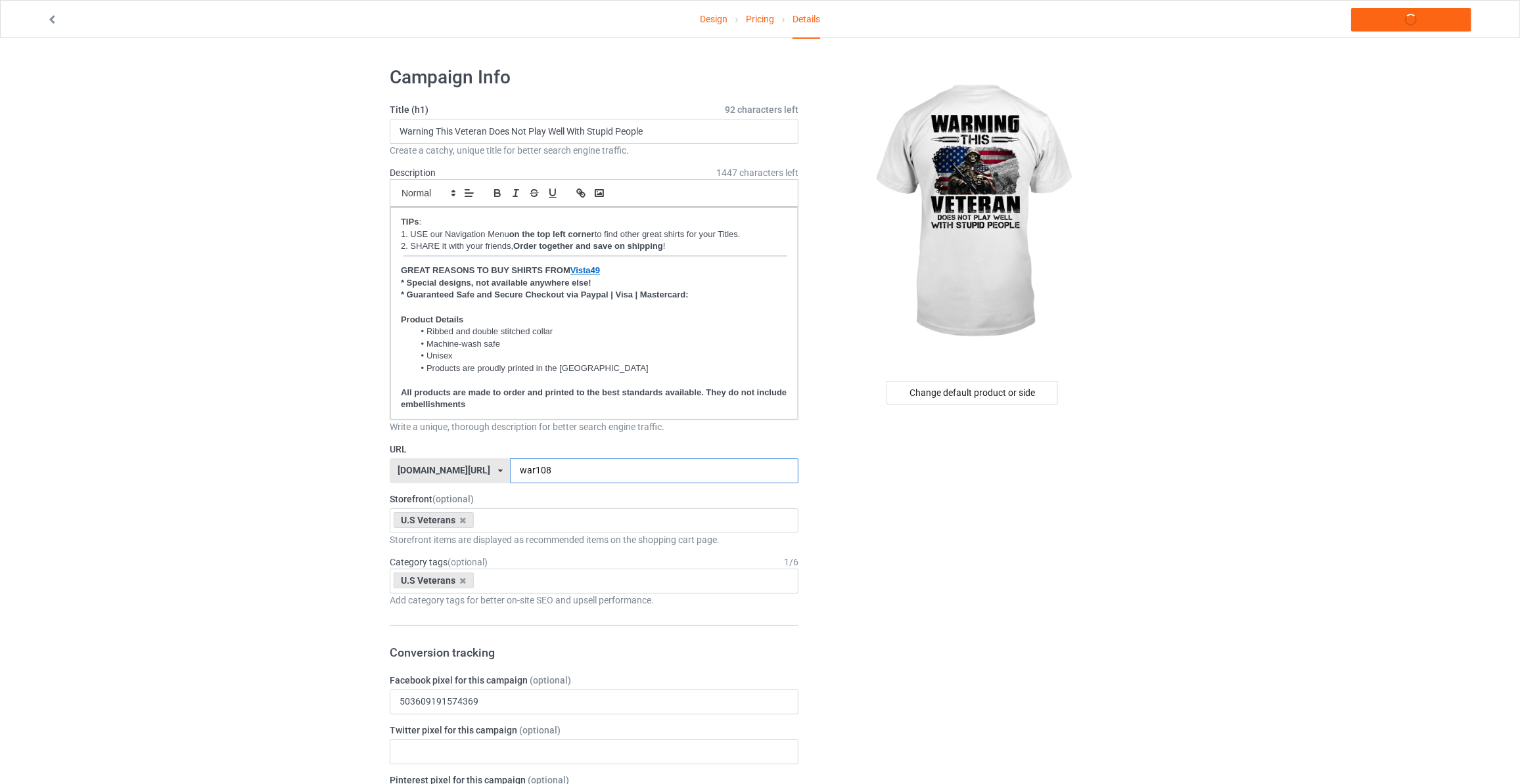
type input "war108"
click at [1415, 24] on link "Launch campaign" at bounding box center [1411, 20] width 120 height 24
